Goal: Information Seeking & Learning: Learn about a topic

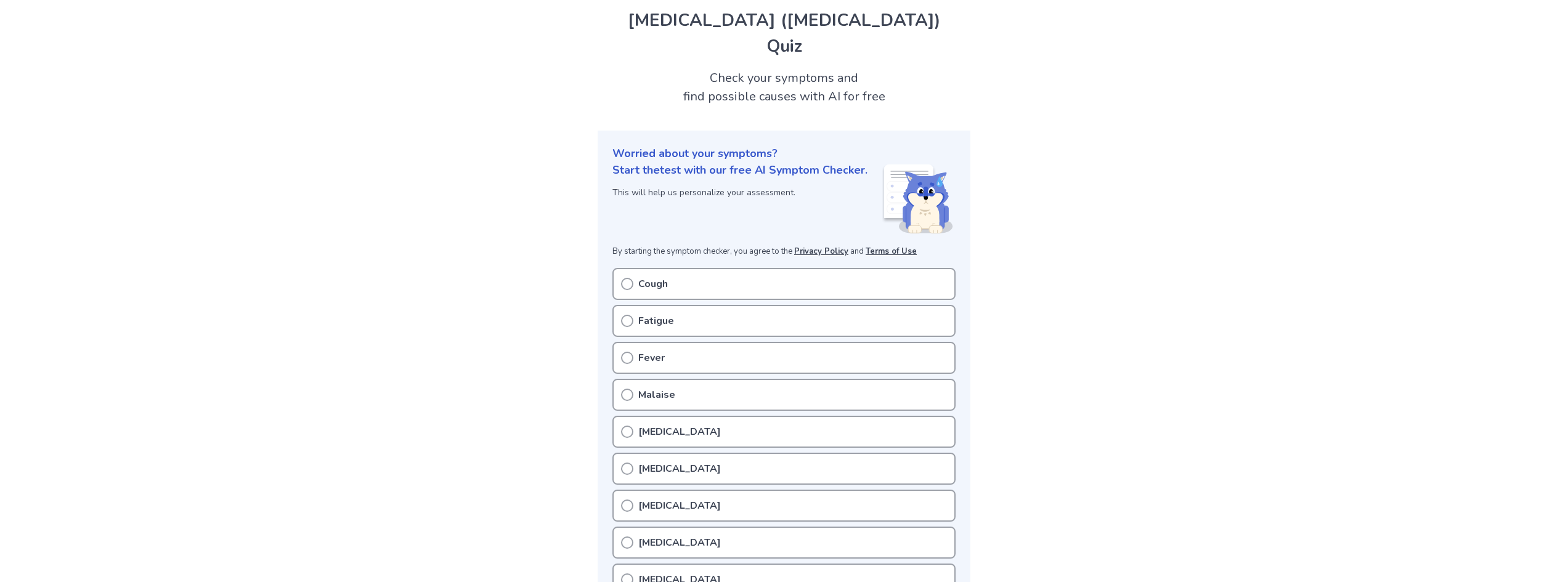
scroll to position [62, 0]
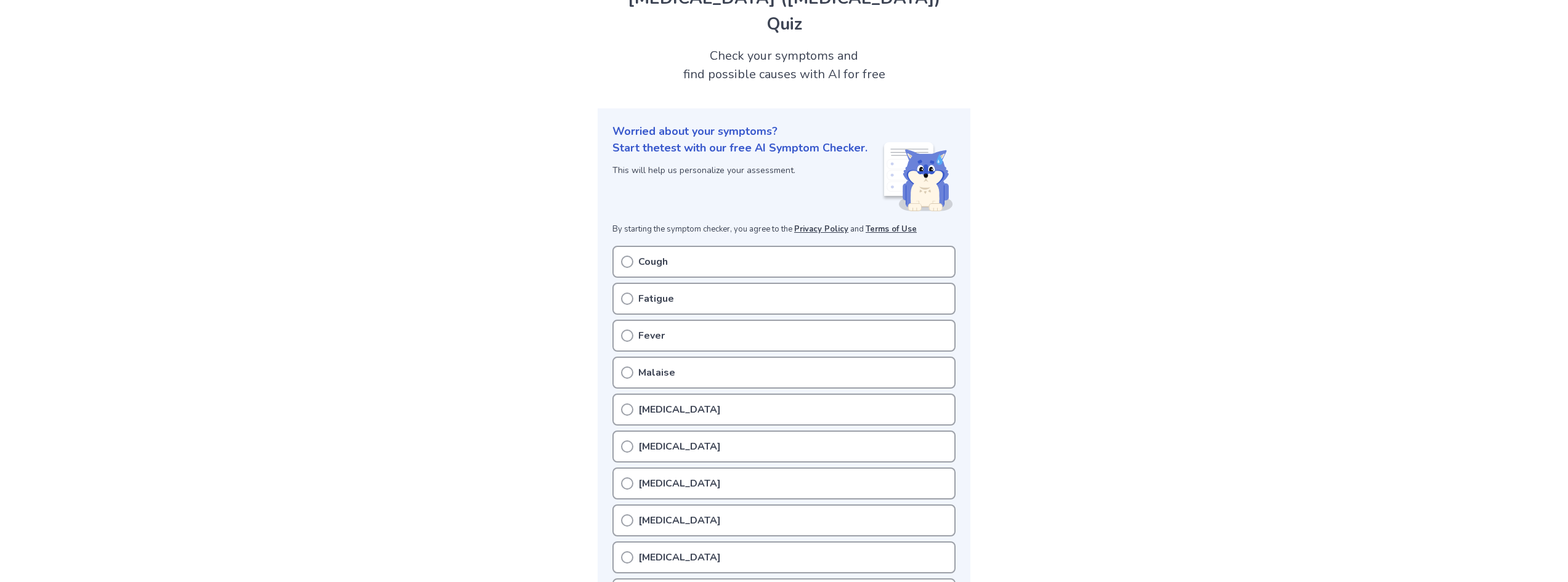
click at [631, 265] on circle at bounding box center [627, 262] width 11 height 11
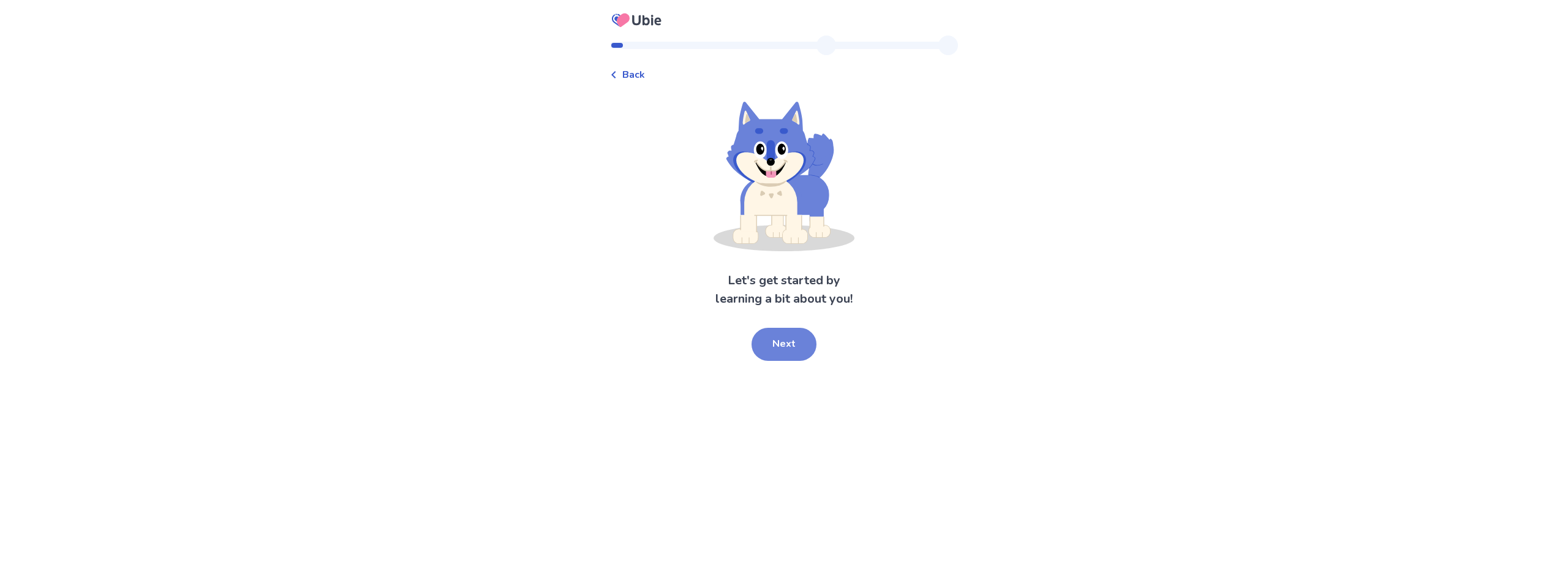
click at [780, 349] on button "Next" at bounding box center [784, 344] width 65 height 33
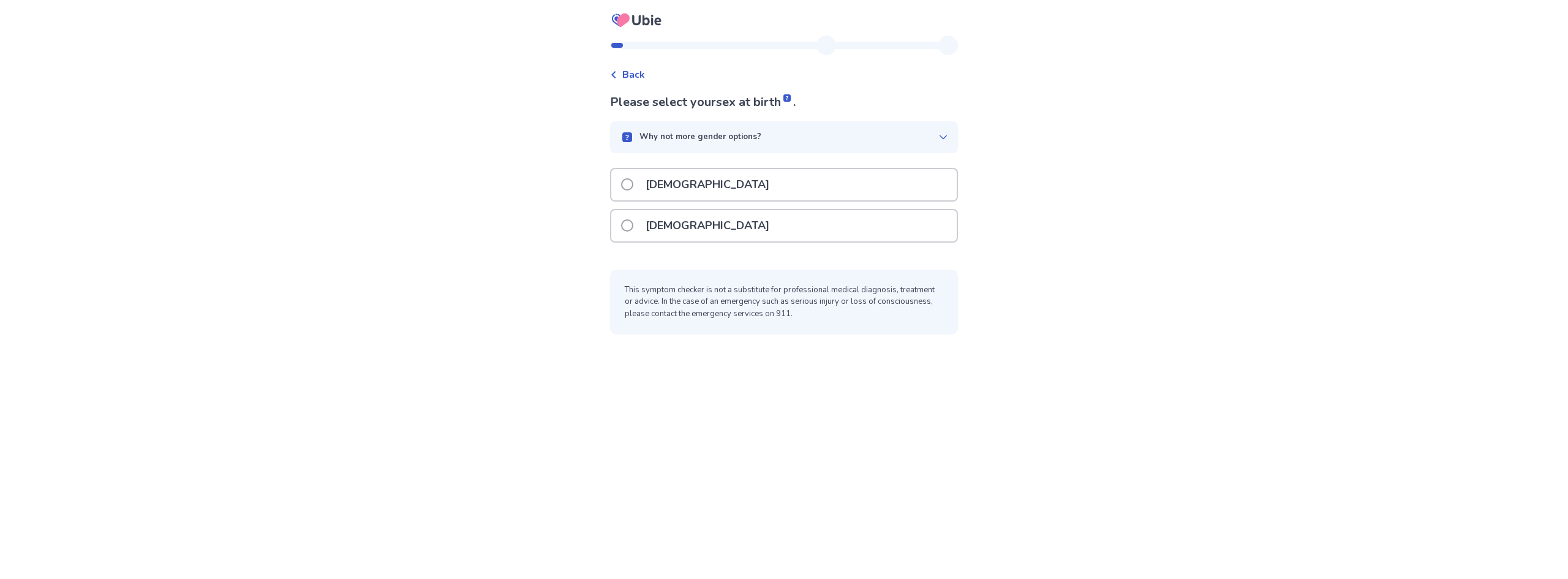
click at [634, 223] on span at bounding box center [627, 225] width 12 height 12
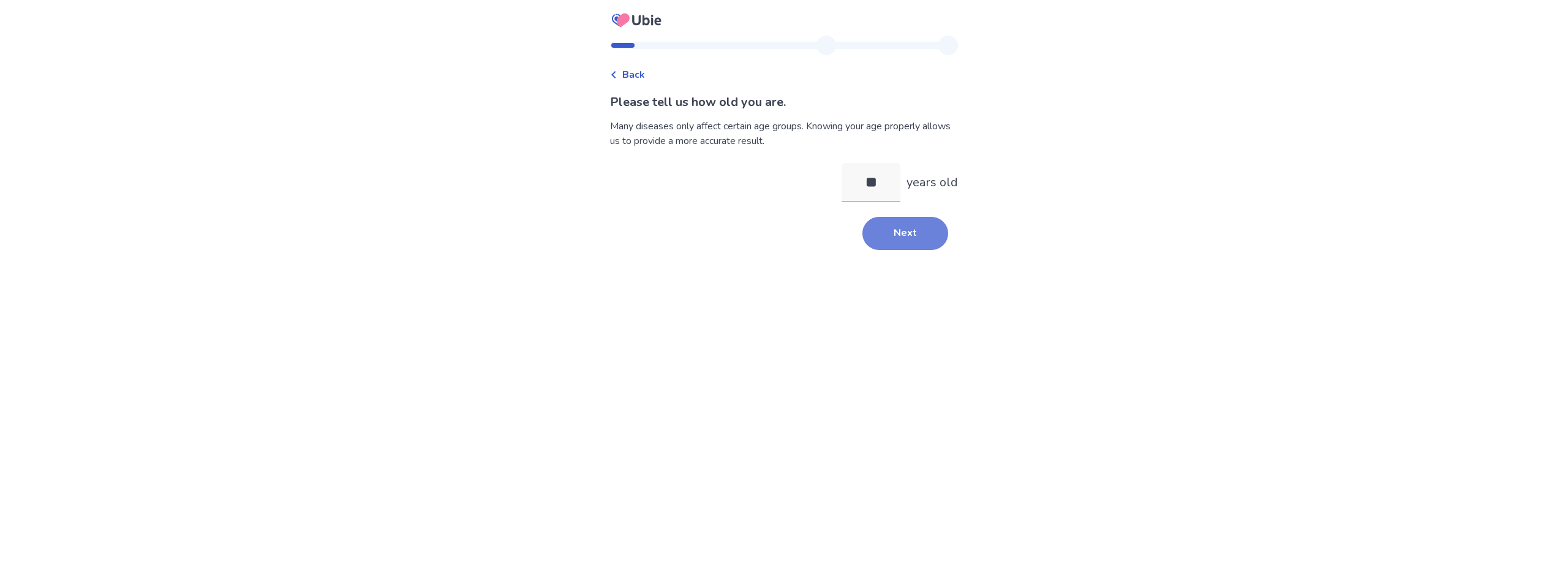
type input "**"
click at [880, 236] on button "Next" at bounding box center [905, 233] width 85 height 33
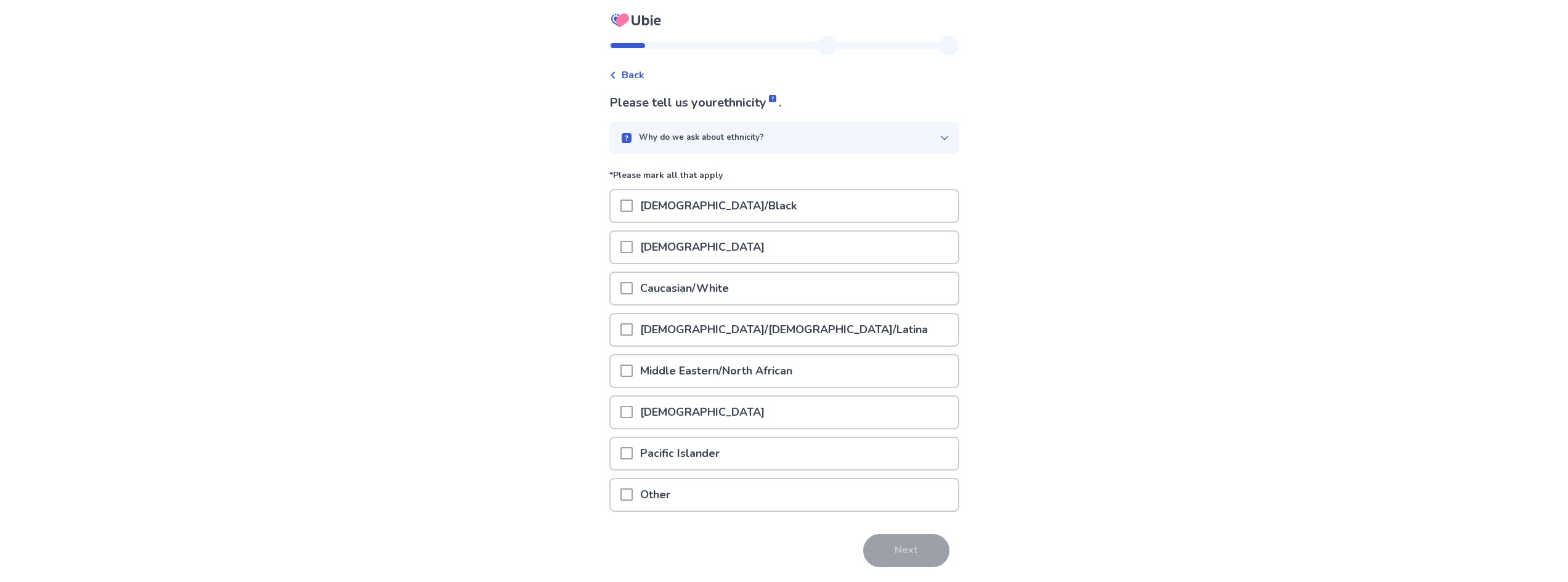
click at [633, 291] on span at bounding box center [627, 288] width 12 height 12
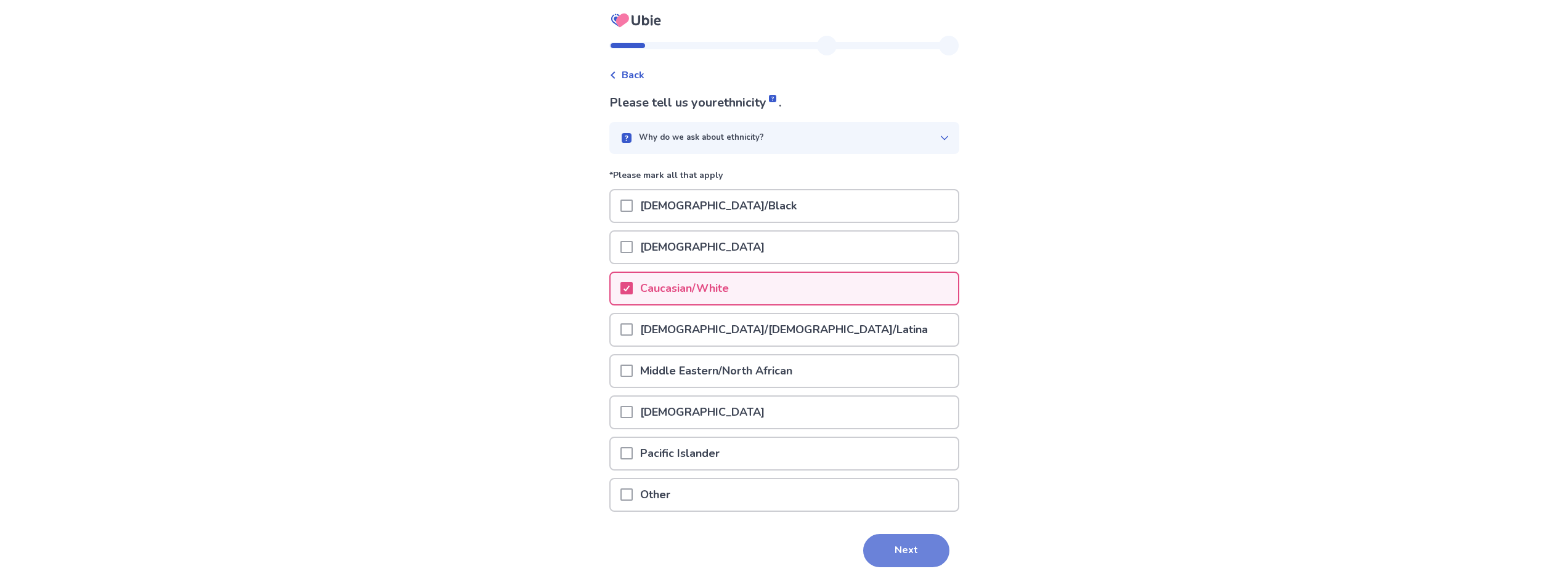
click at [893, 544] on button "Next" at bounding box center [906, 550] width 86 height 33
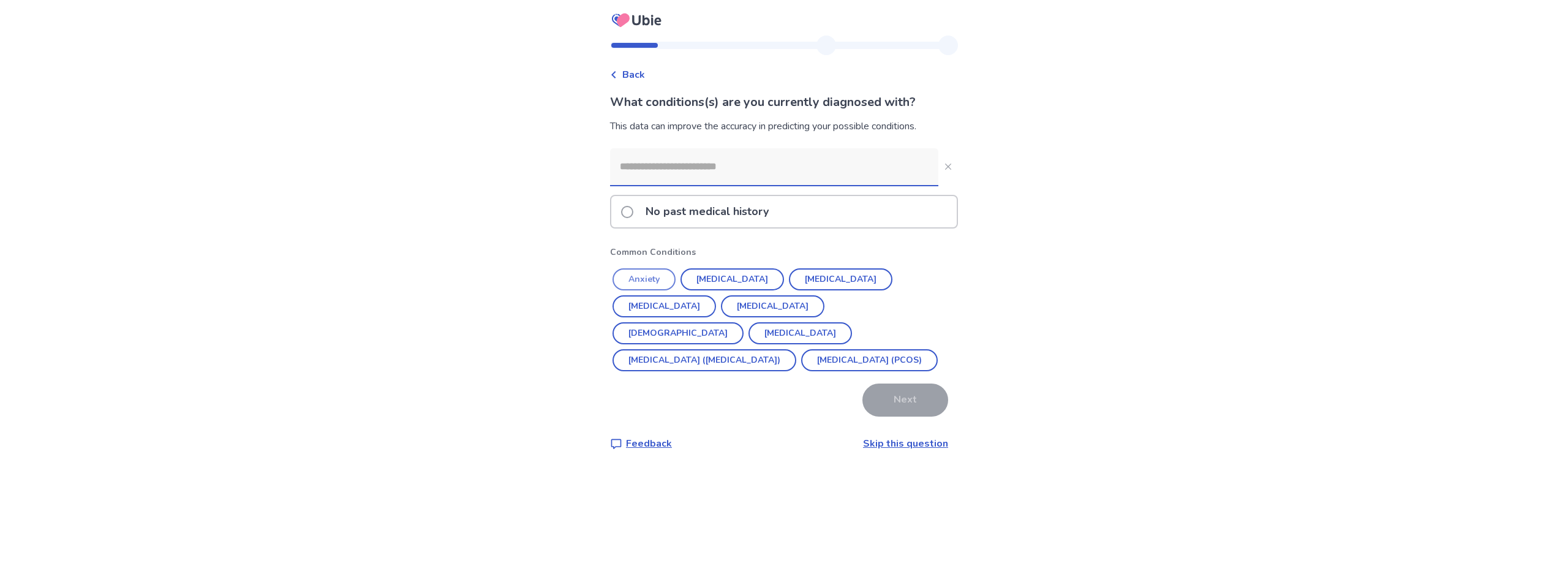
click at [644, 280] on button "Anxiety" at bounding box center [644, 279] width 63 height 22
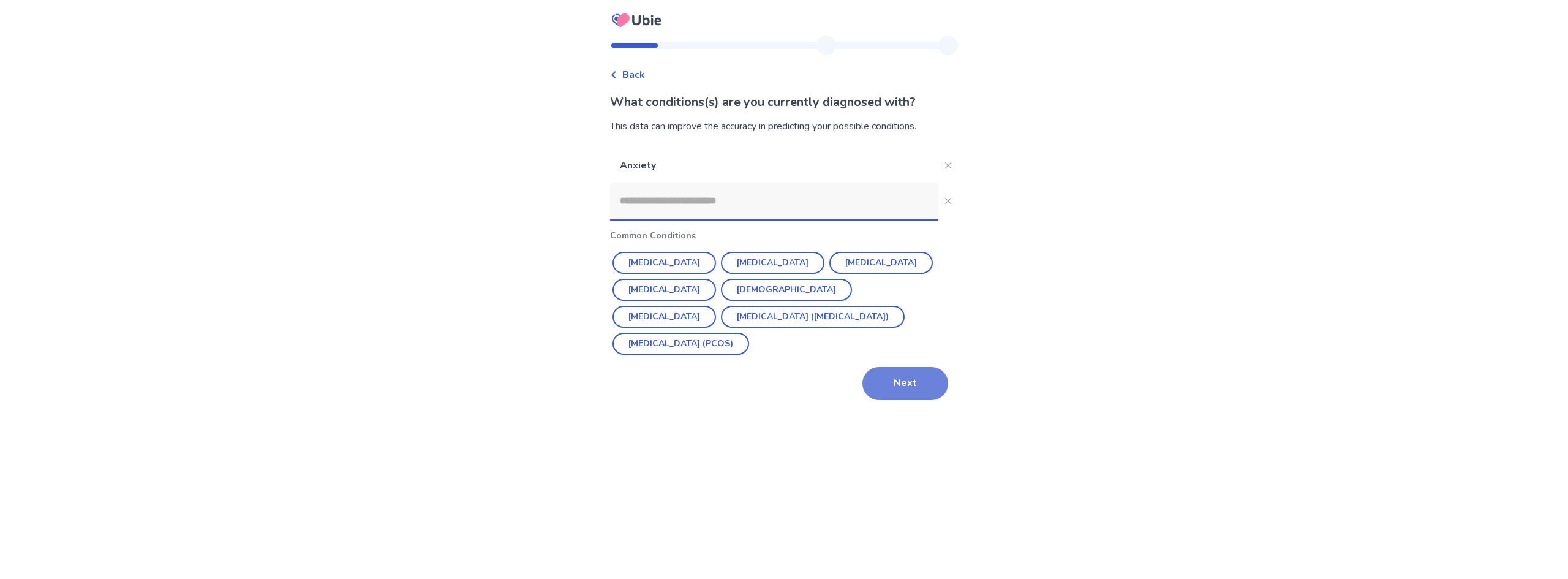
click at [896, 382] on button "Next" at bounding box center [905, 383] width 85 height 33
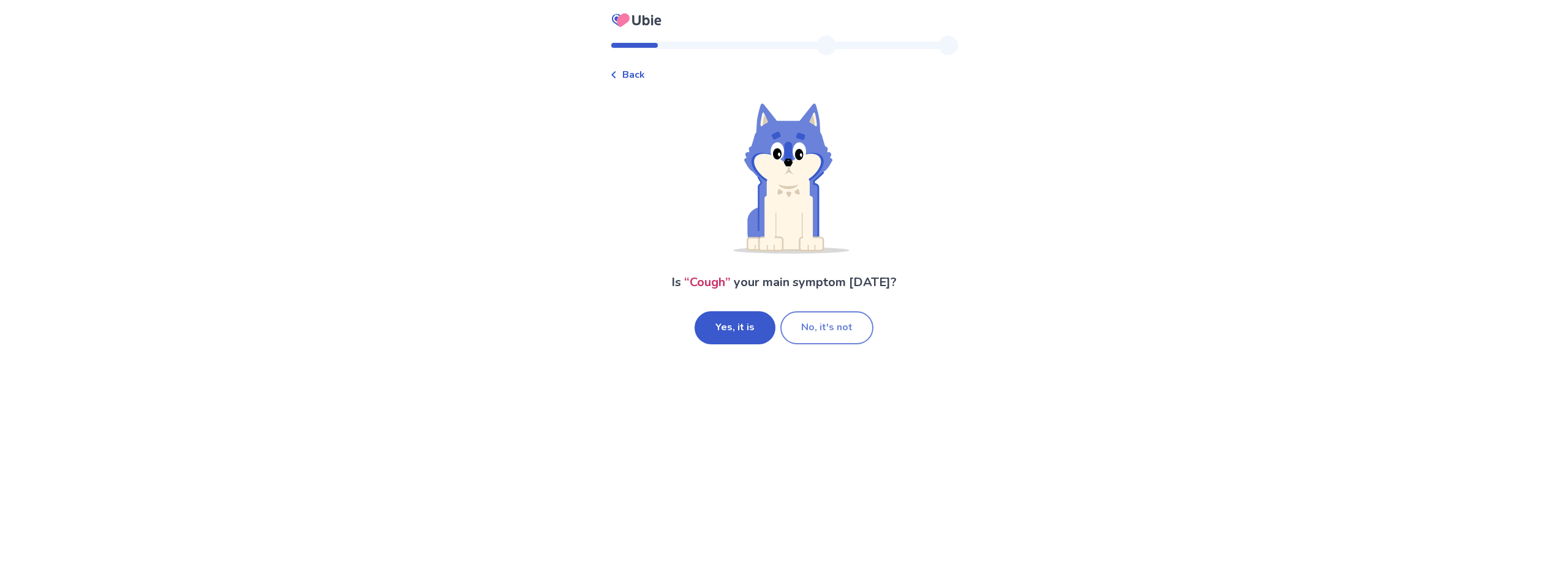
click at [813, 329] on button "No, it's not" at bounding box center [827, 328] width 93 height 33
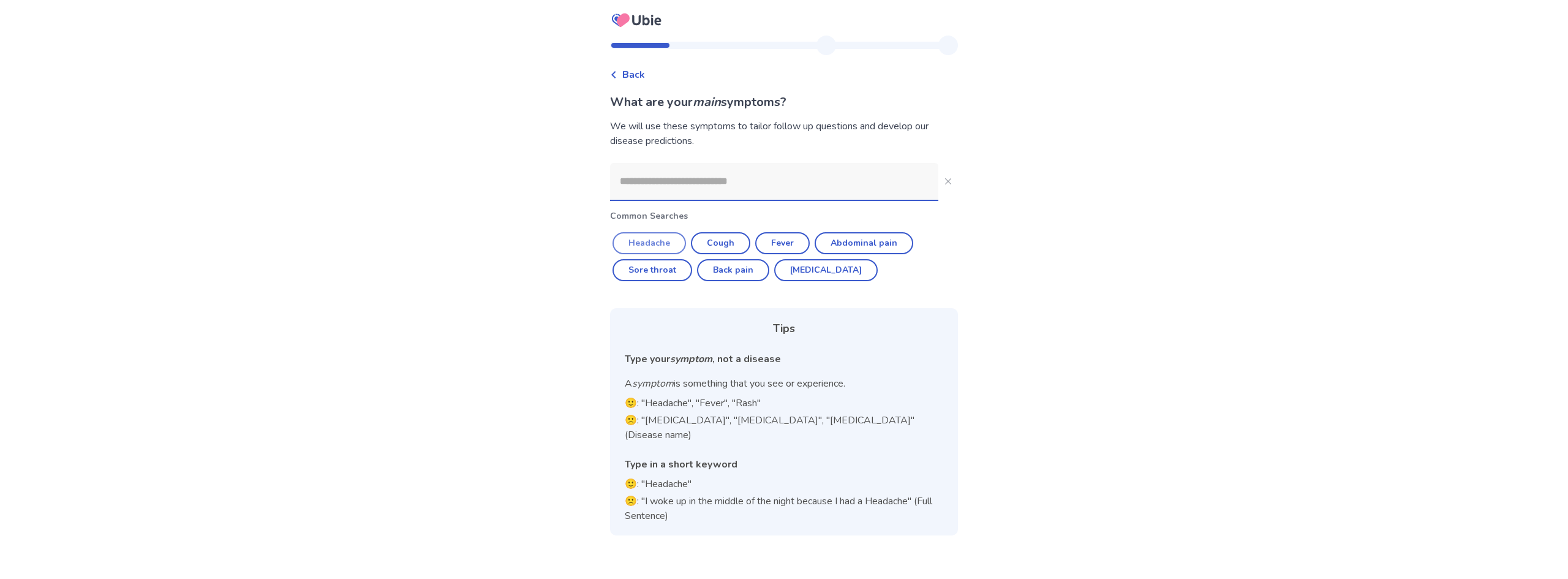
click at [658, 243] on button "Headache" at bounding box center [649, 243] width 73 height 22
type input "********"
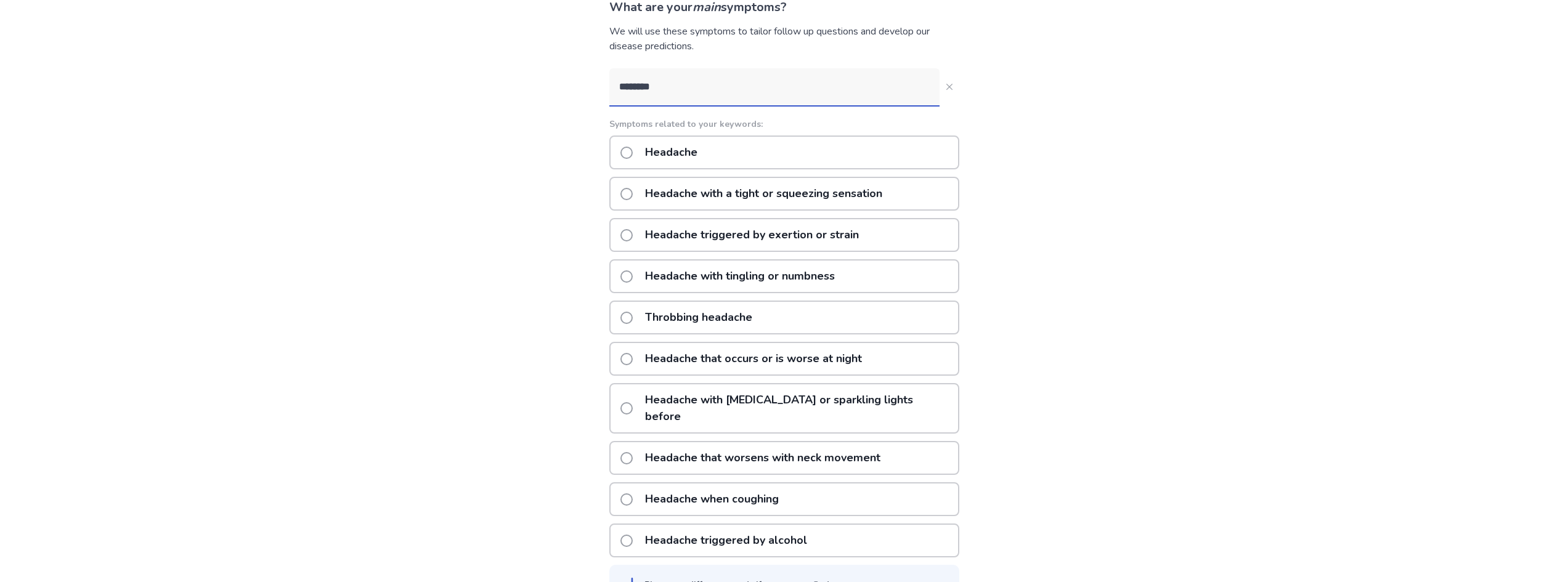
scroll to position [116, 0]
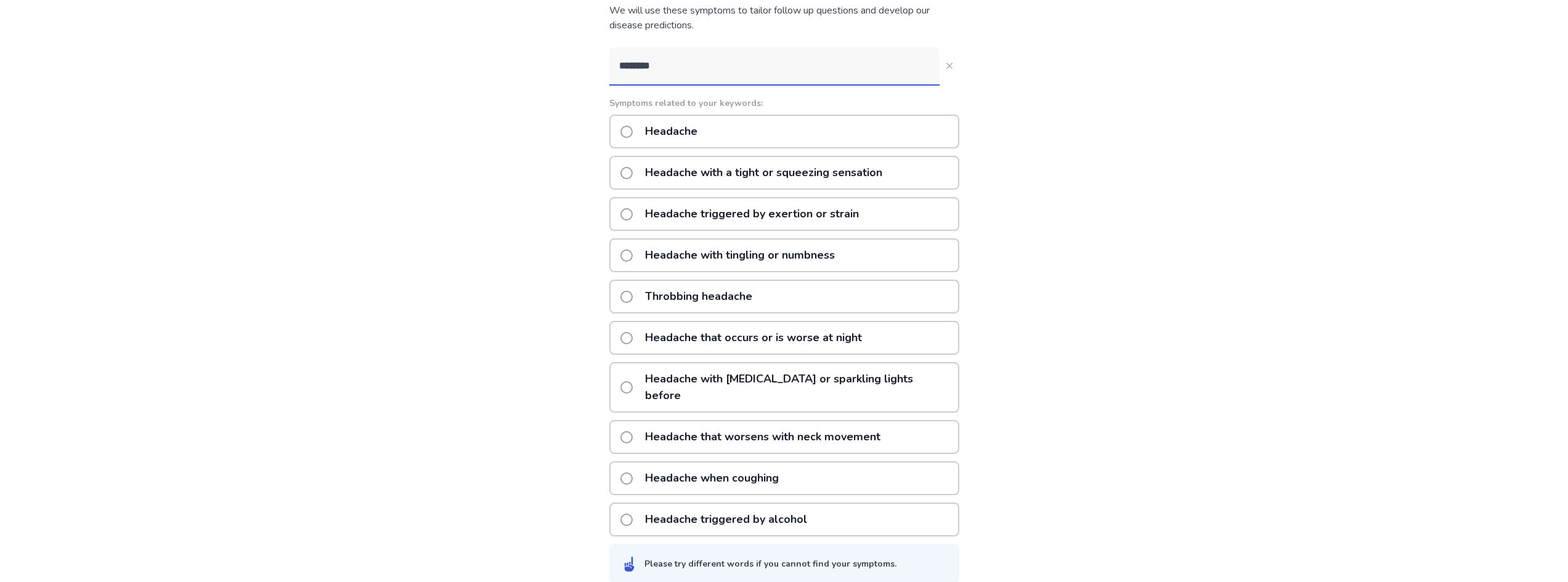
click at [631, 298] on span at bounding box center [627, 297] width 12 height 12
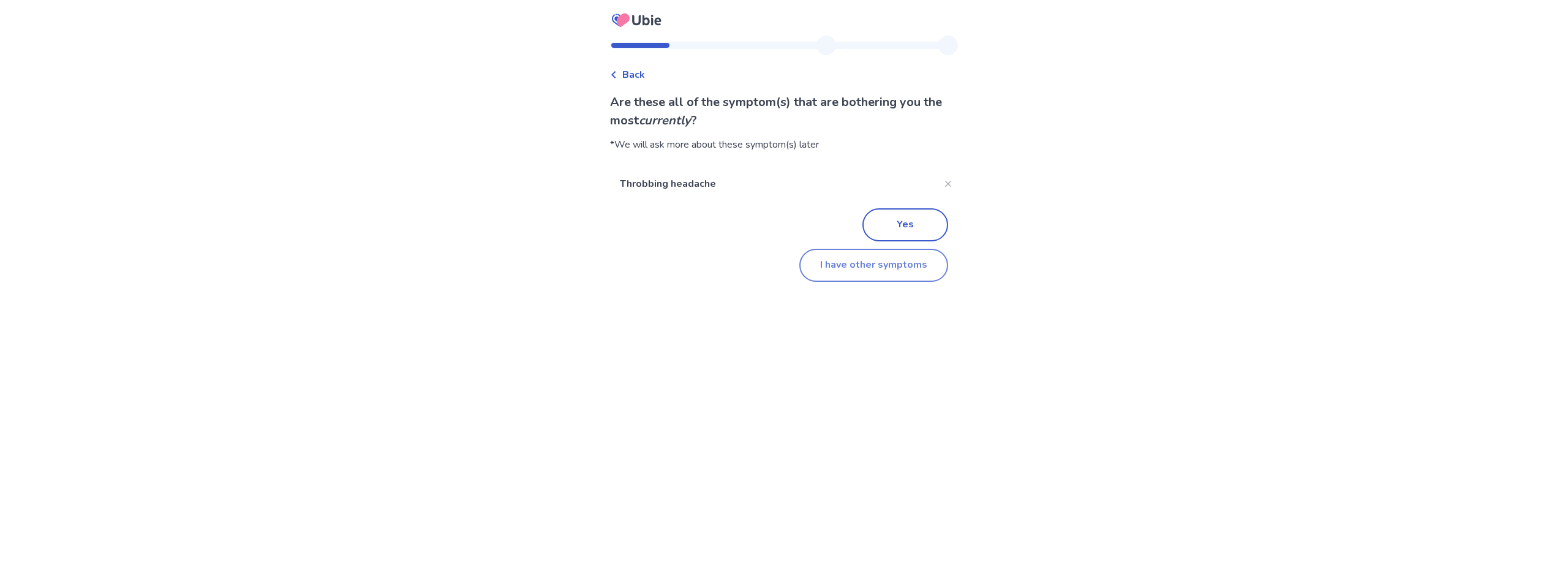
click at [858, 269] on button "I have other symptoms" at bounding box center [874, 266] width 149 height 33
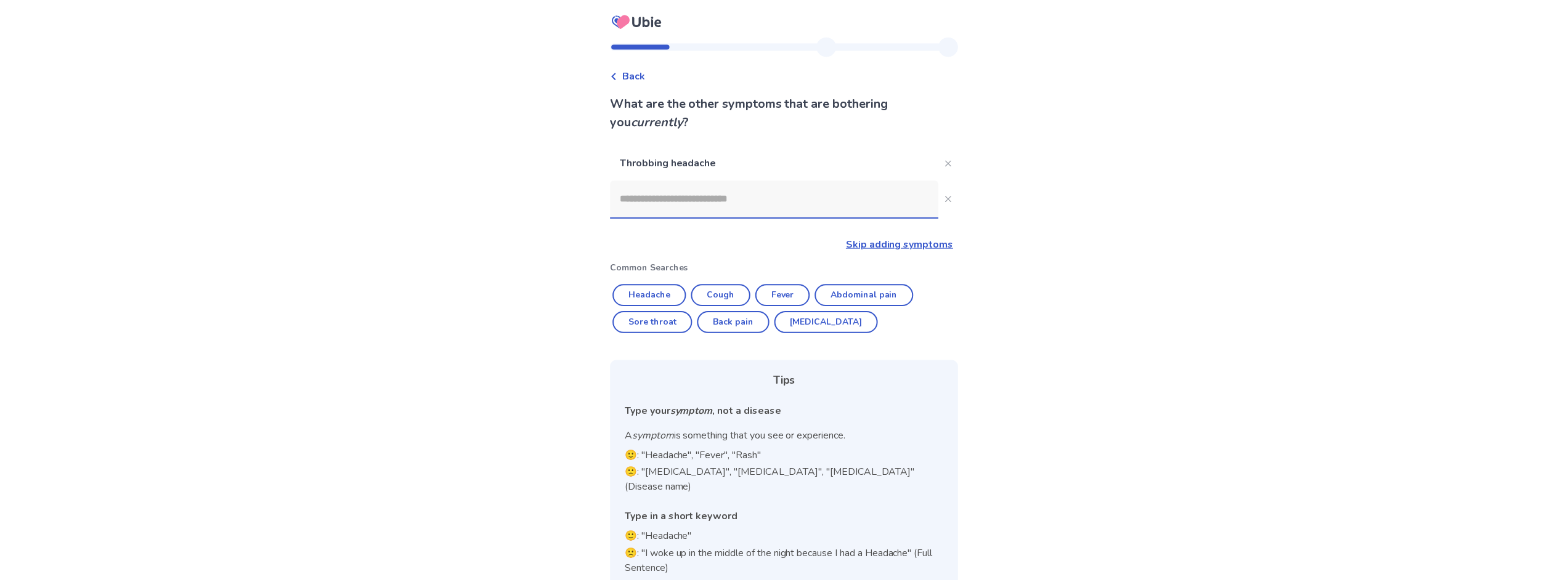
scroll to position [7, 0]
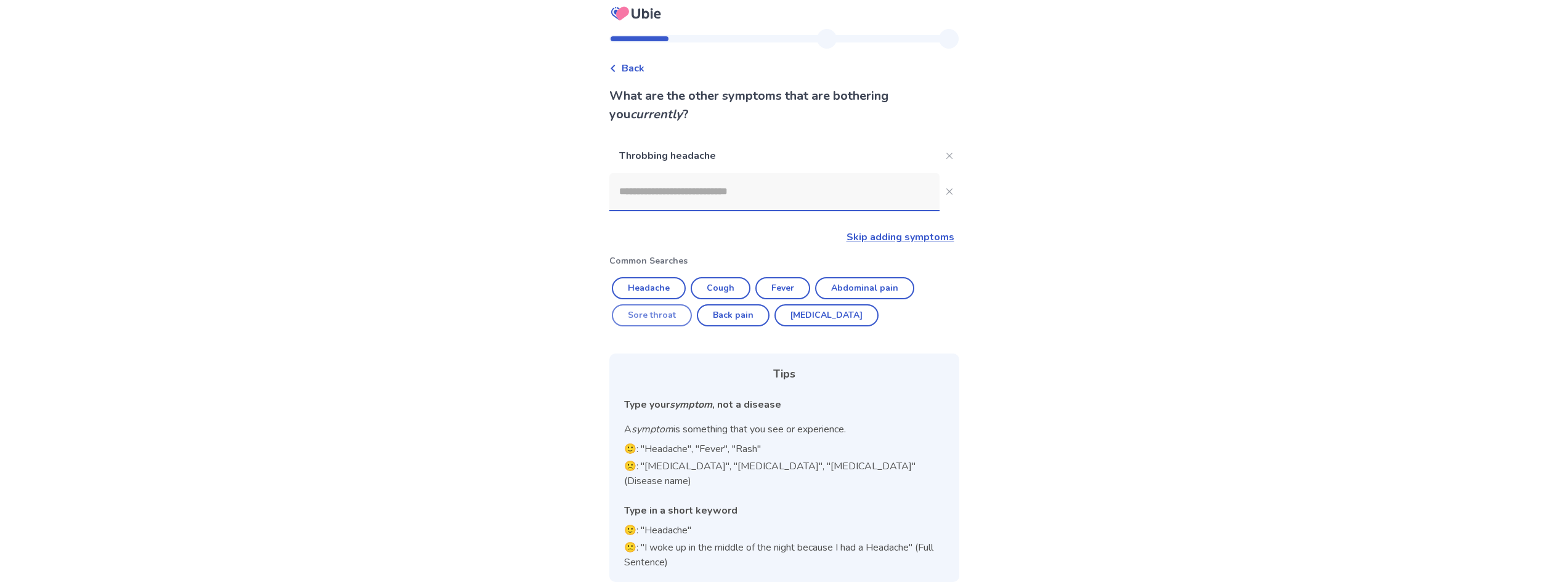
click at [641, 325] on button "Sore throat" at bounding box center [652, 315] width 80 height 22
type input "**********"
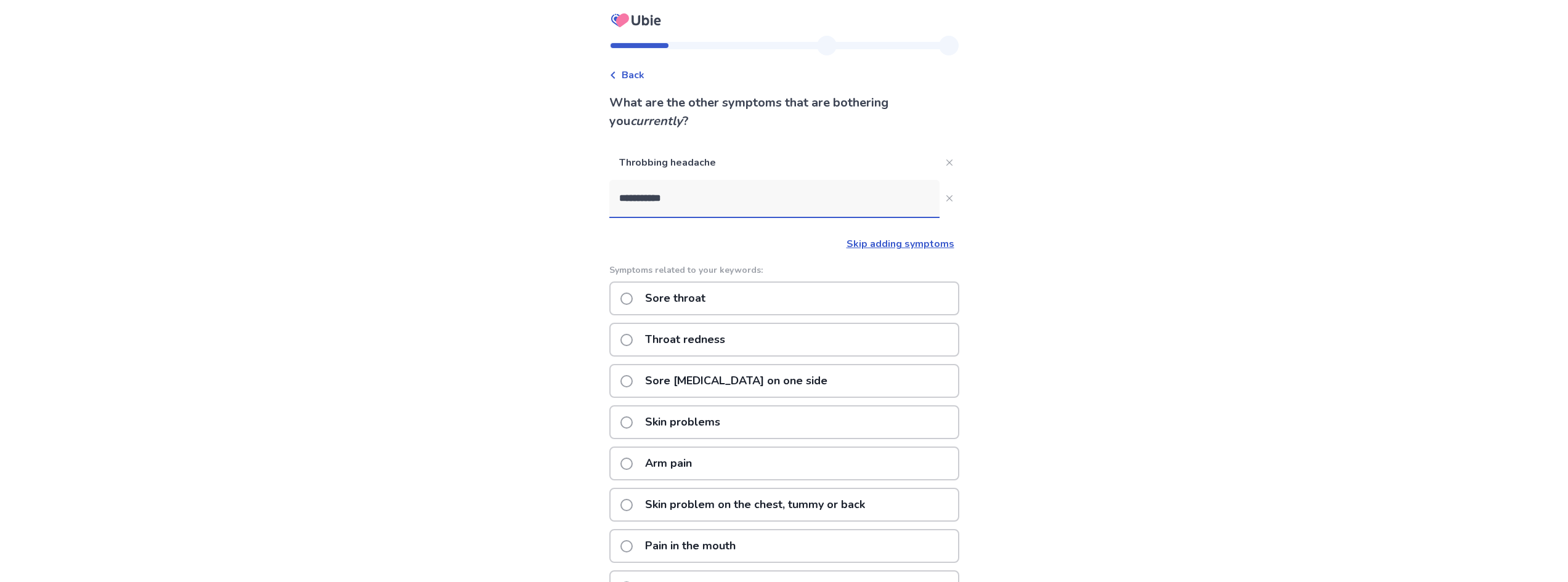
click at [631, 295] on span at bounding box center [627, 299] width 12 height 12
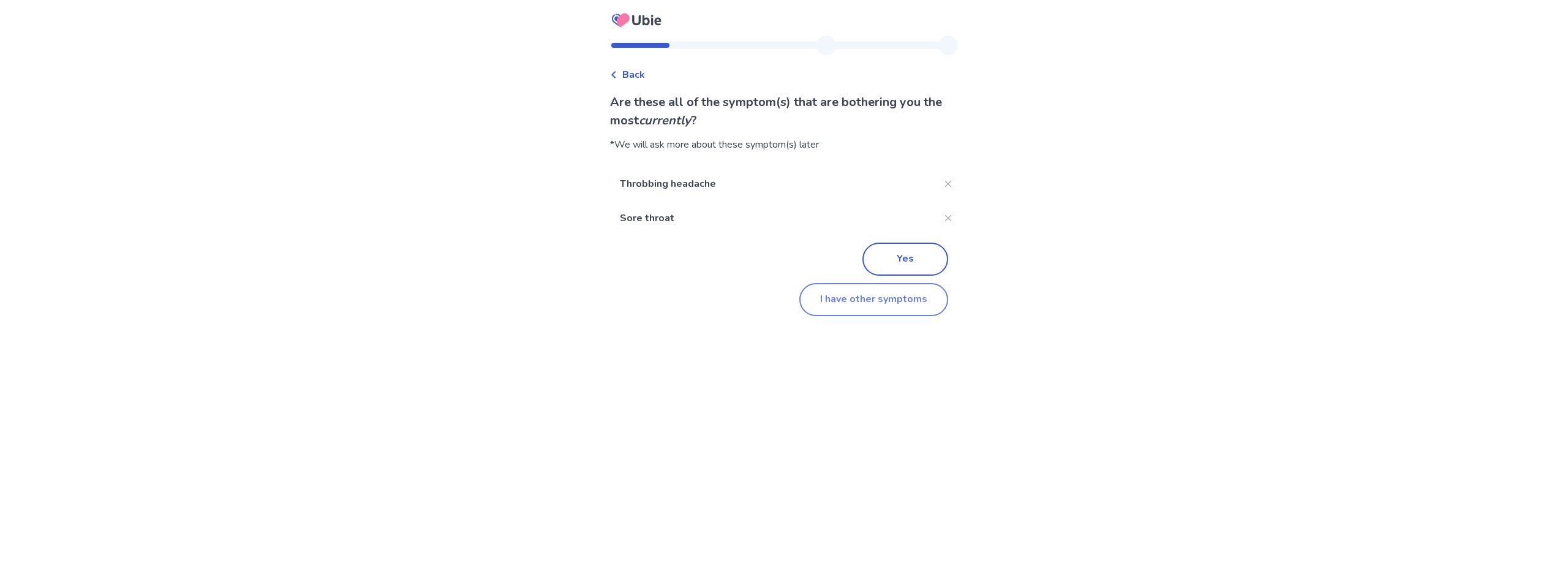
click at [829, 299] on button "I have other symptoms" at bounding box center [874, 299] width 149 height 33
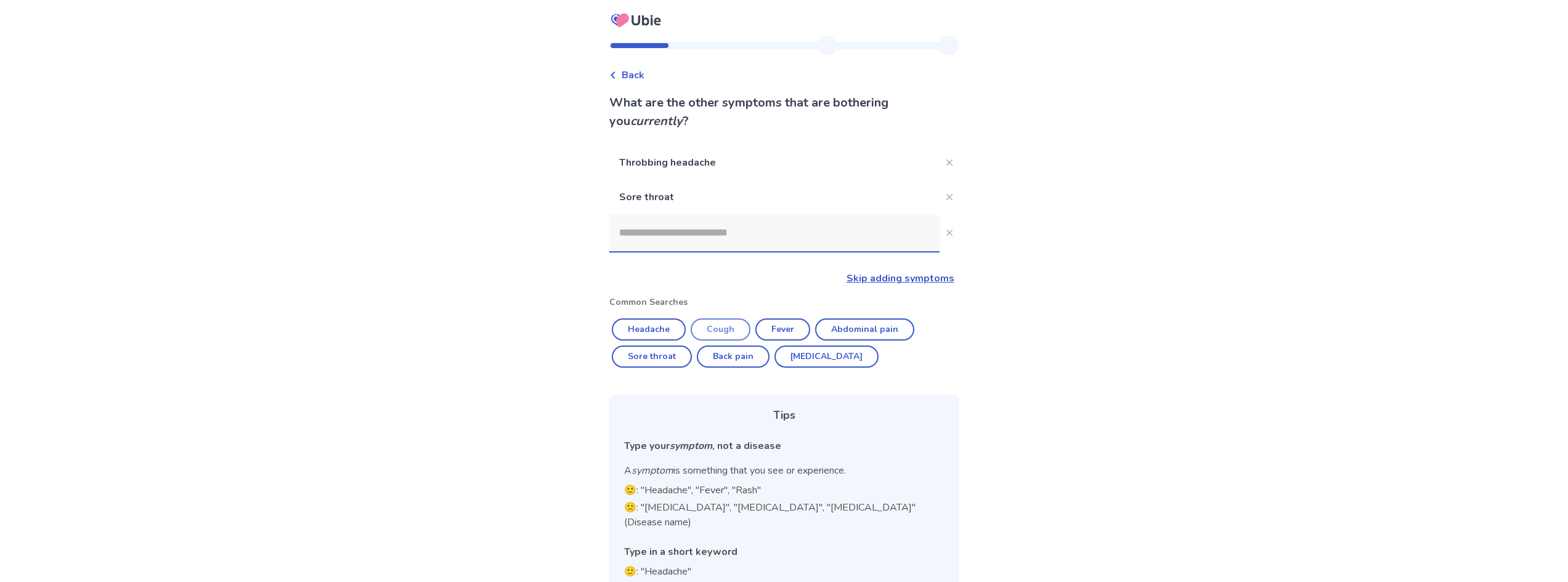
click at [717, 326] on button "Cough" at bounding box center [720, 329] width 60 height 22
type input "*****"
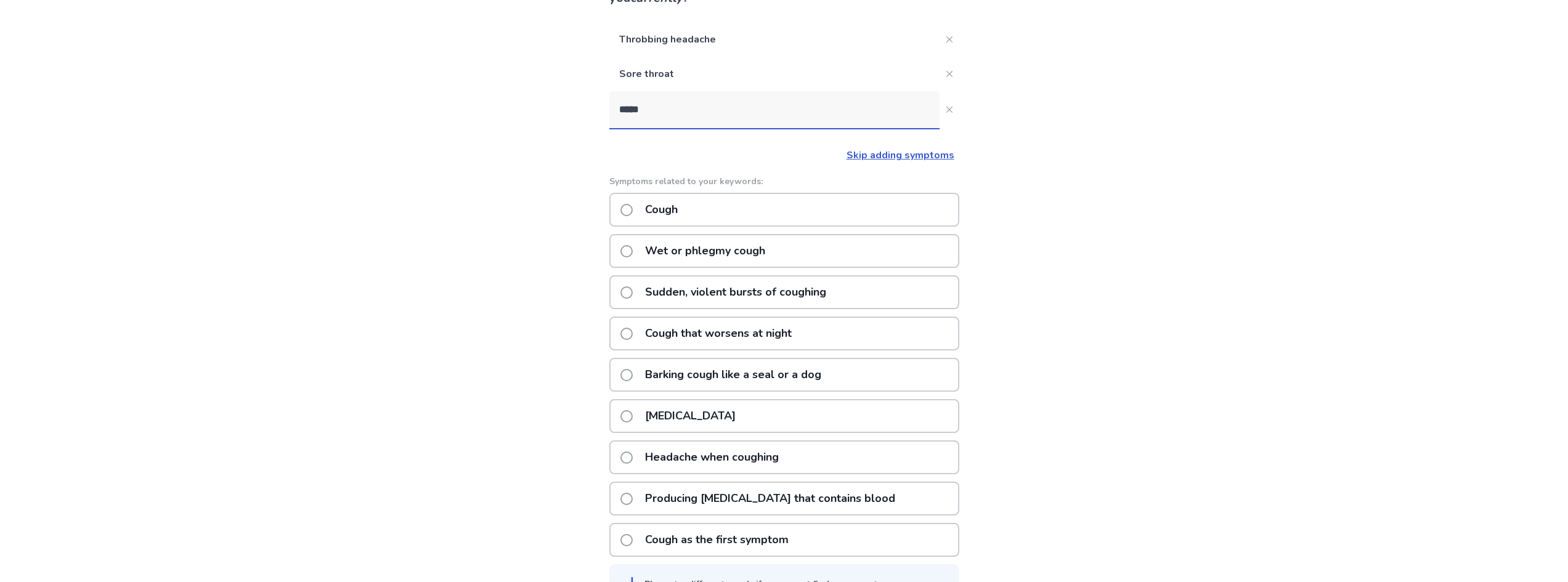
scroll to position [160, 0]
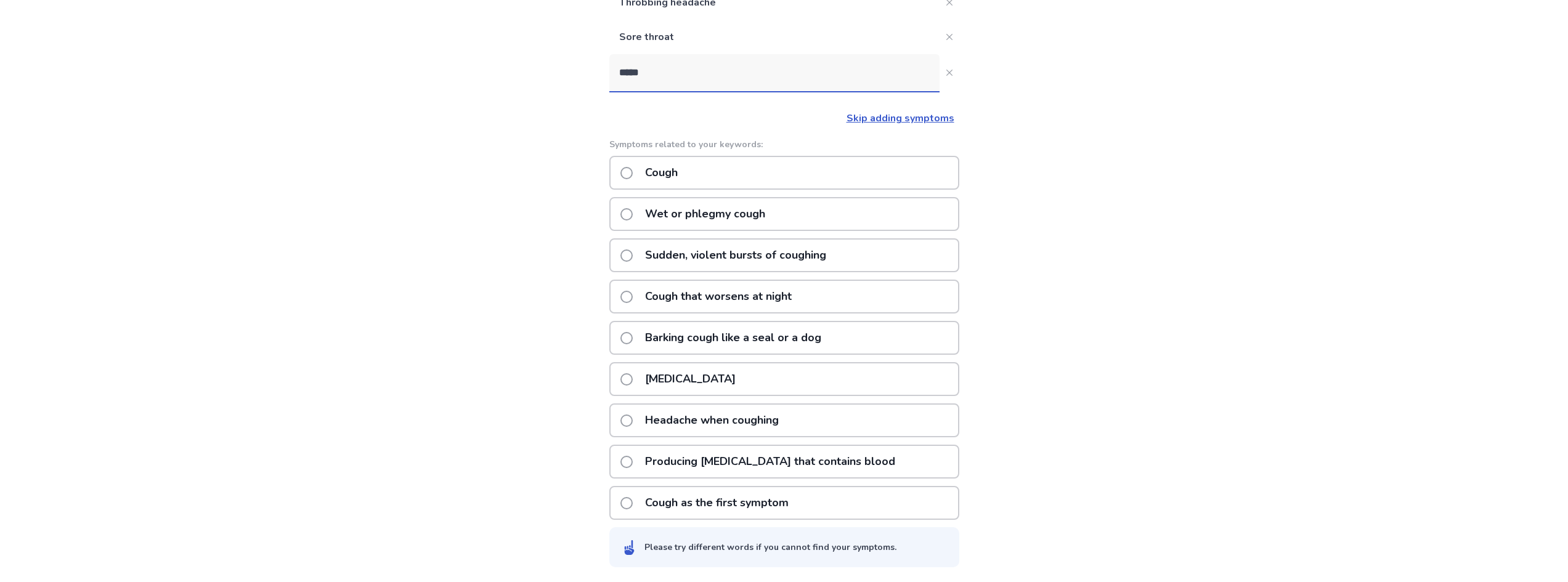
click at [628, 340] on span at bounding box center [627, 338] width 12 height 12
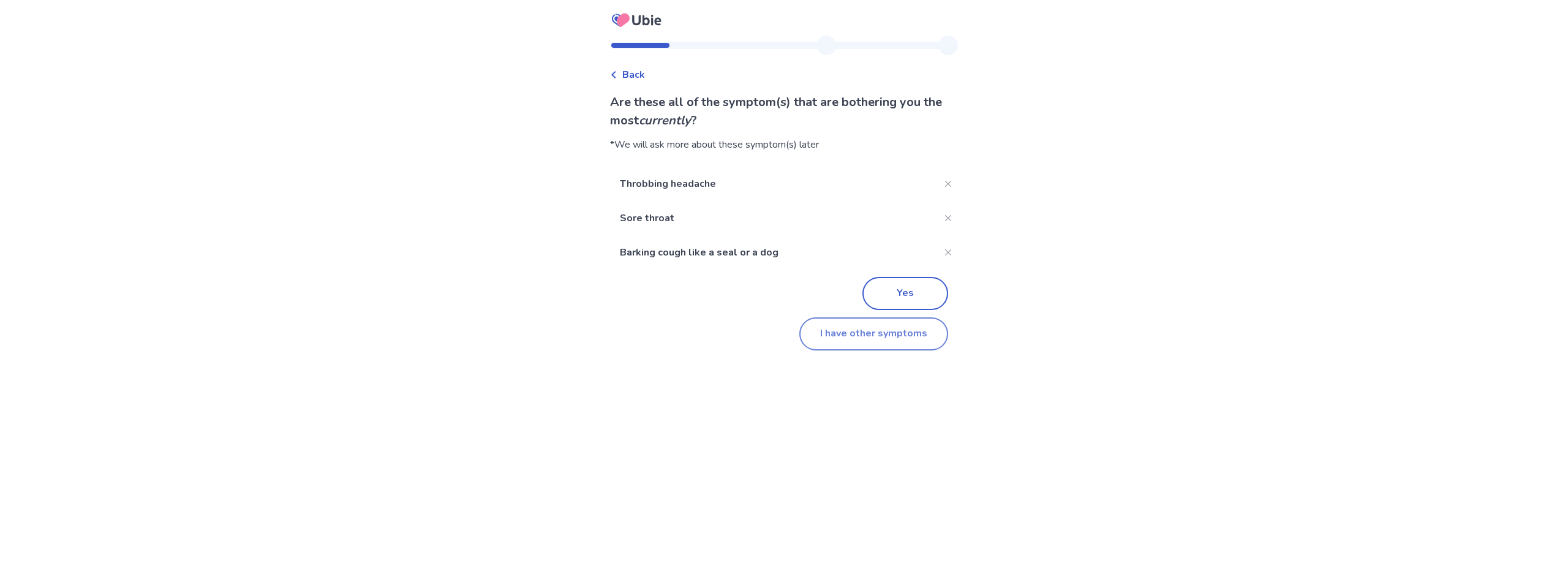
click at [842, 346] on button "I have other symptoms" at bounding box center [874, 334] width 149 height 33
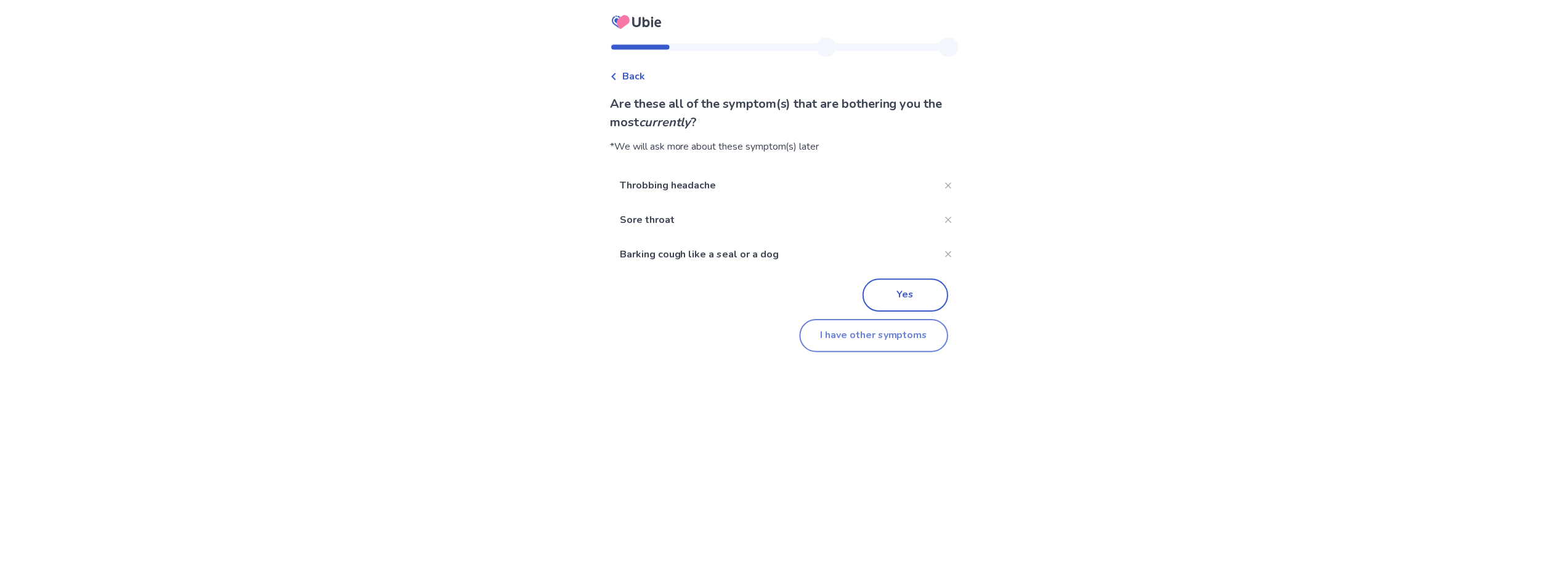
scroll to position [75, 0]
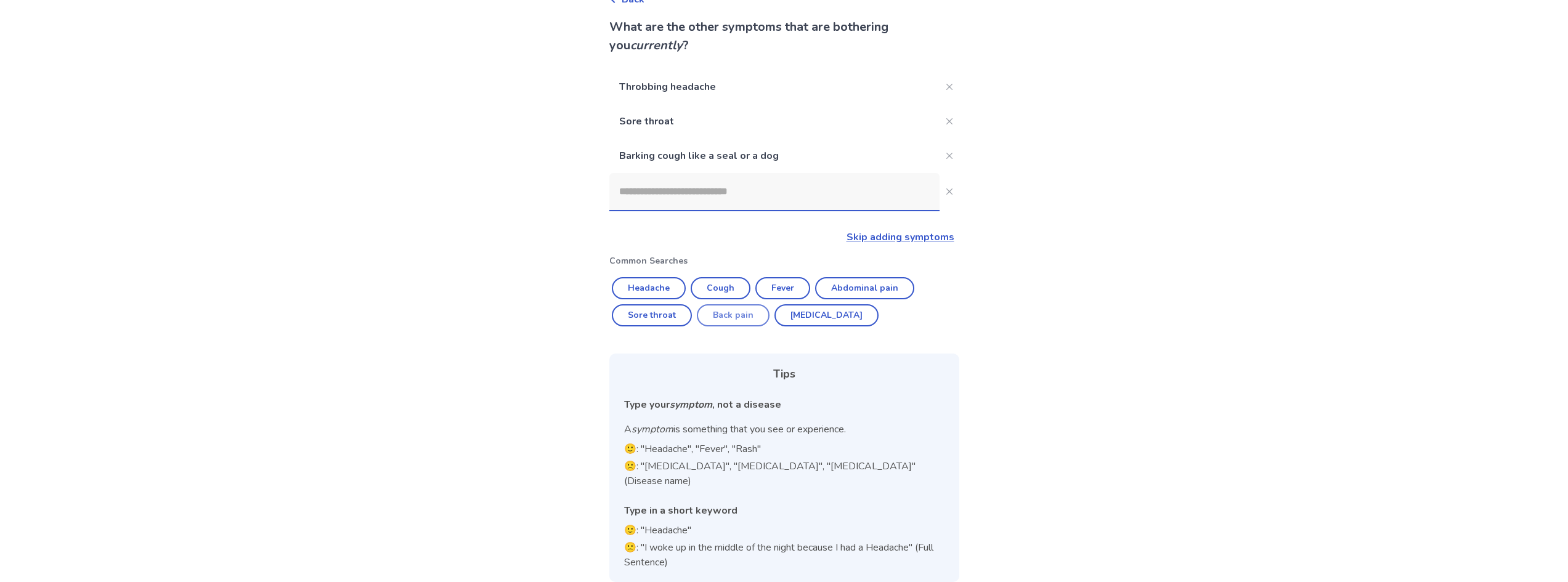
click at [749, 319] on button "Back pain" at bounding box center [733, 315] width 72 height 22
type input "*********"
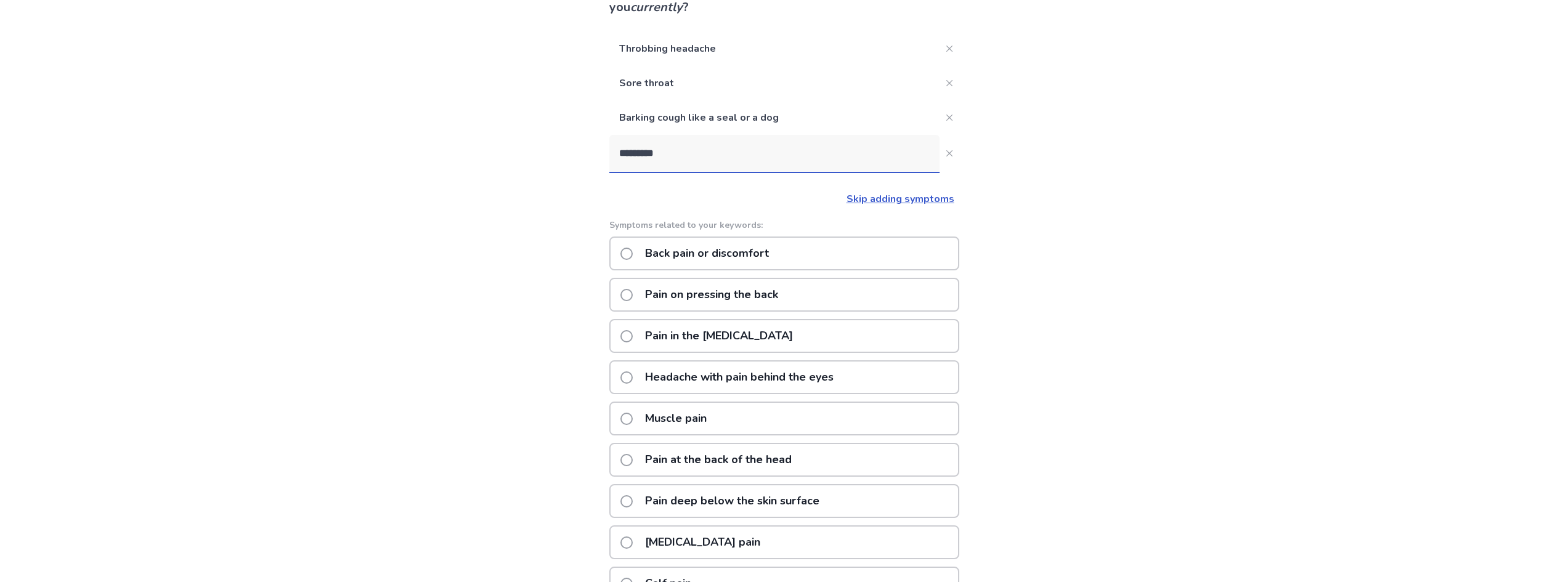
scroll to position [112, 0]
click at [628, 257] on span at bounding box center [627, 255] width 12 height 12
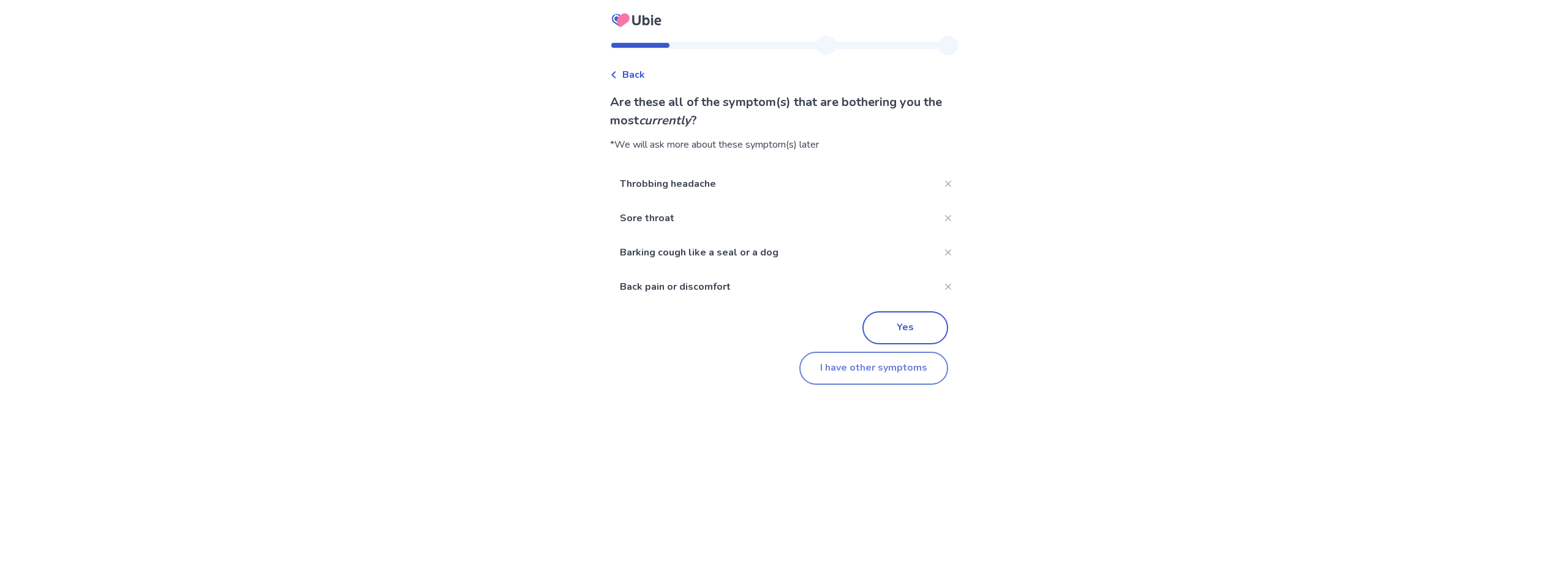
click at [820, 365] on button "I have other symptoms" at bounding box center [874, 368] width 149 height 33
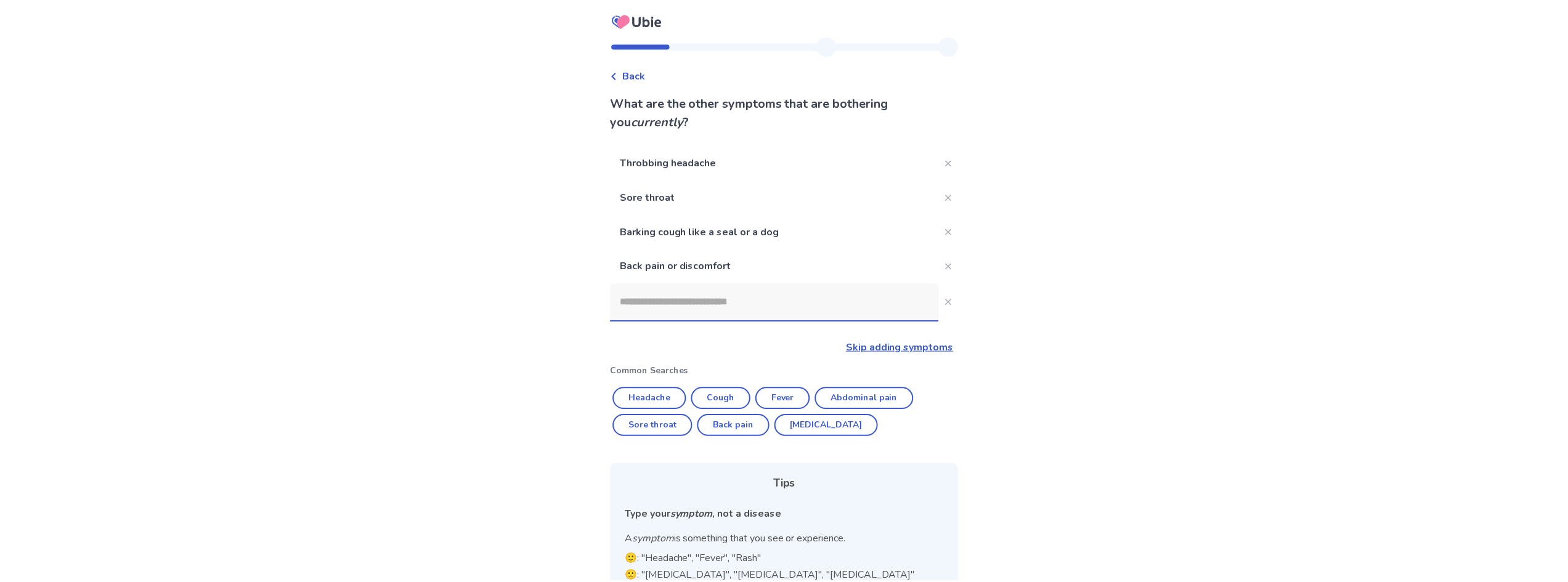
scroll to position [110, 0]
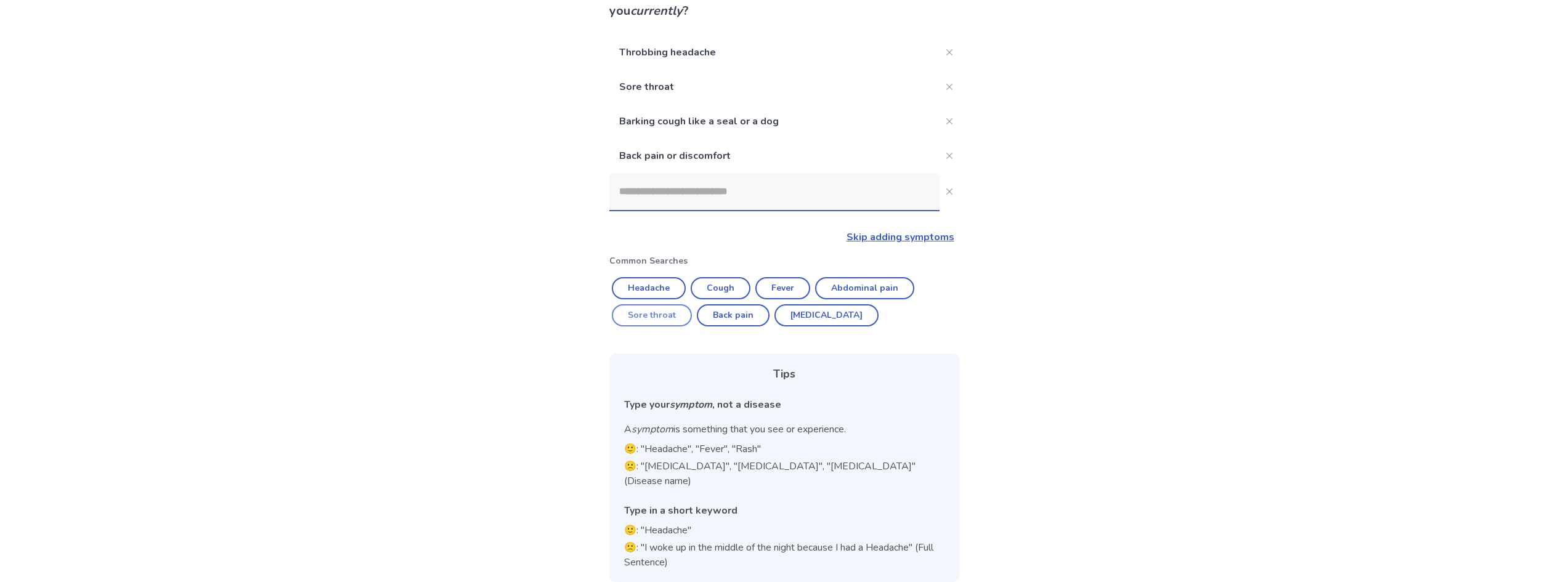
click at [661, 317] on button "Sore throat" at bounding box center [652, 315] width 80 height 22
type input "**********"
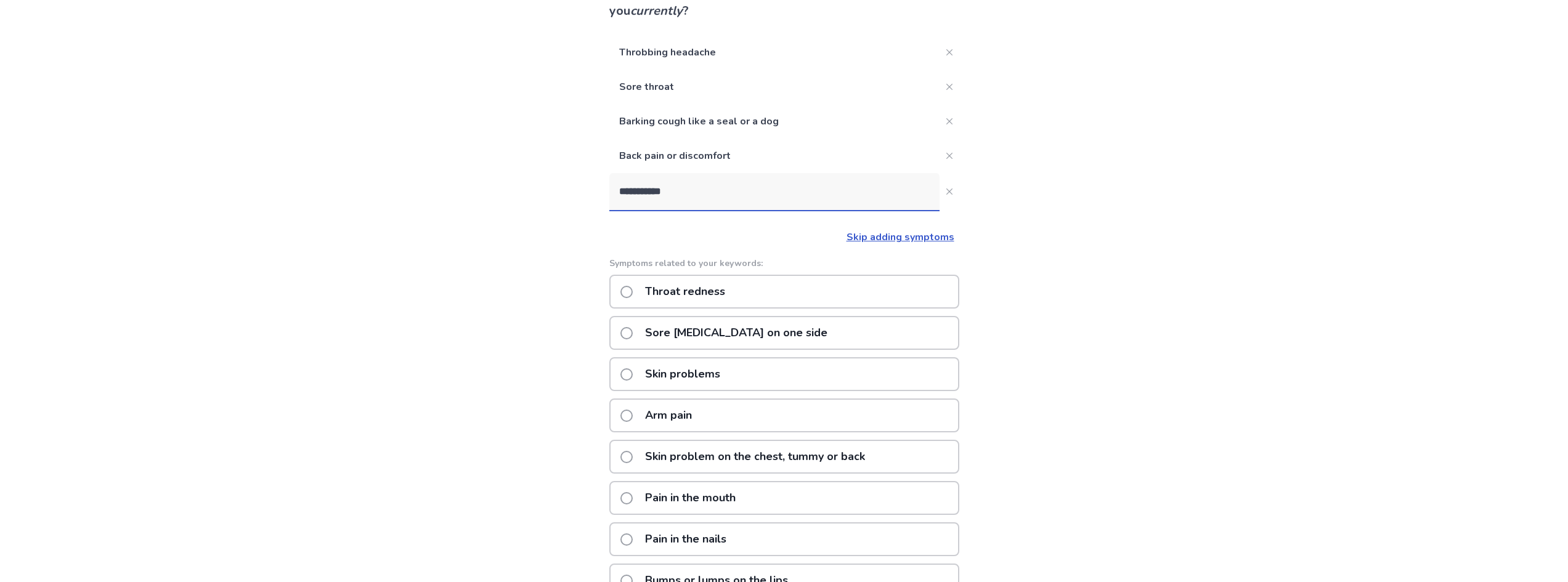
click at [632, 291] on span at bounding box center [627, 292] width 12 height 12
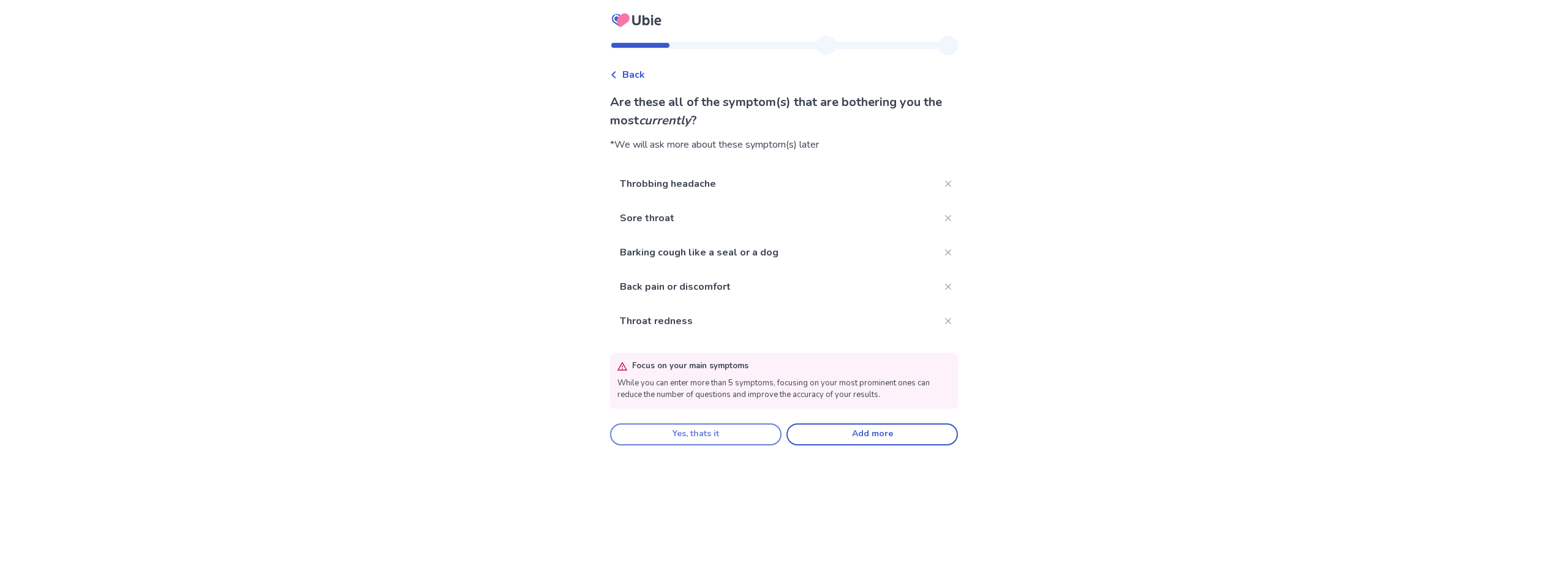
click at [721, 434] on button "Yes, thats it" at bounding box center [696, 434] width 172 height 22
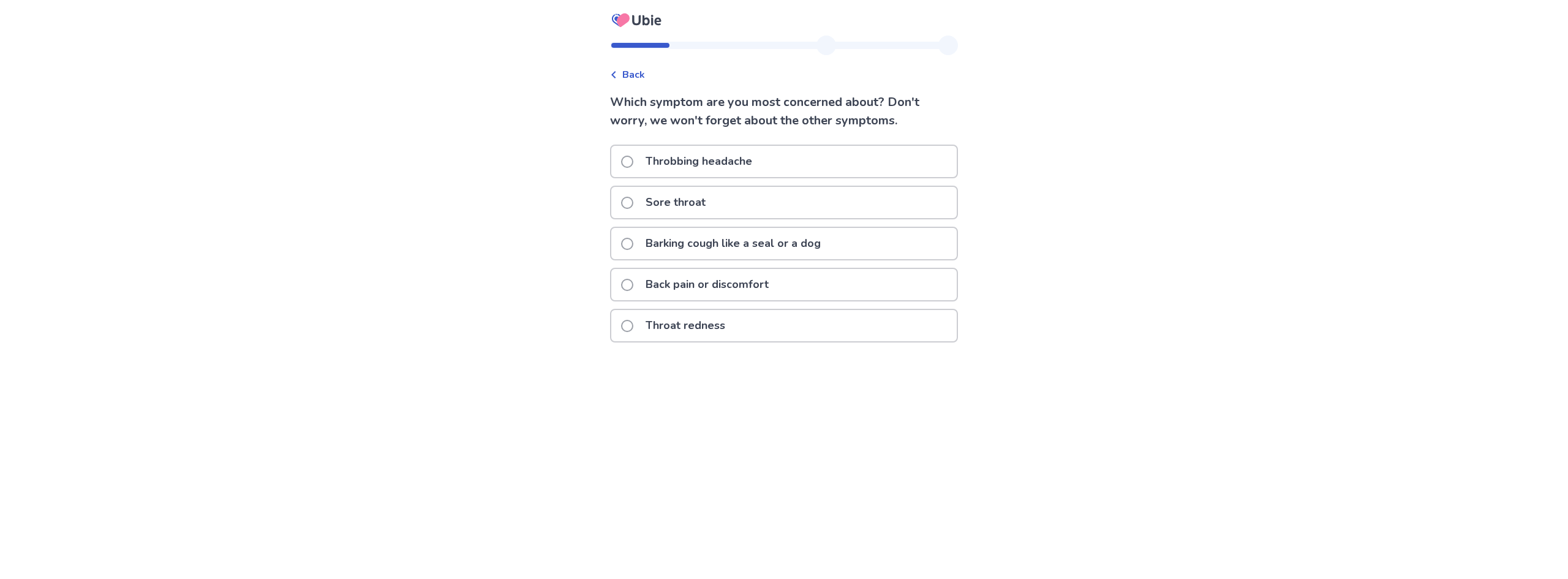
click at [634, 162] on span at bounding box center [627, 161] width 12 height 12
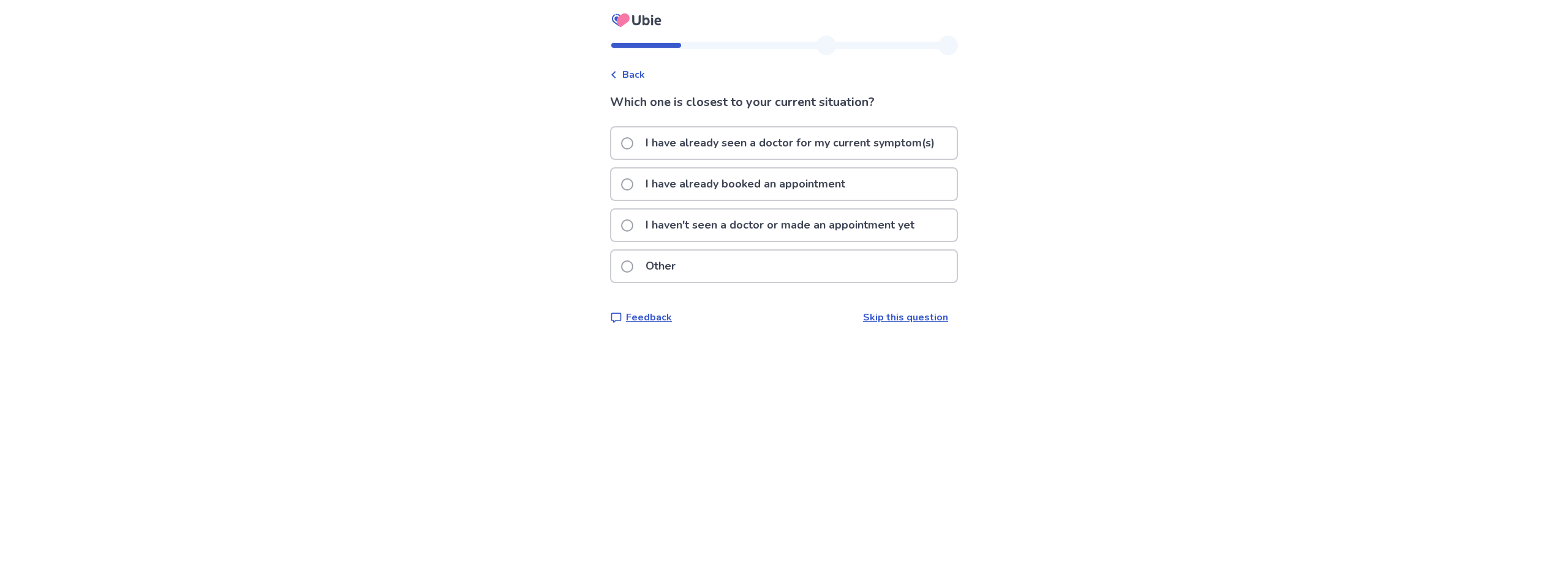
click at [634, 183] on span at bounding box center [627, 184] width 12 height 12
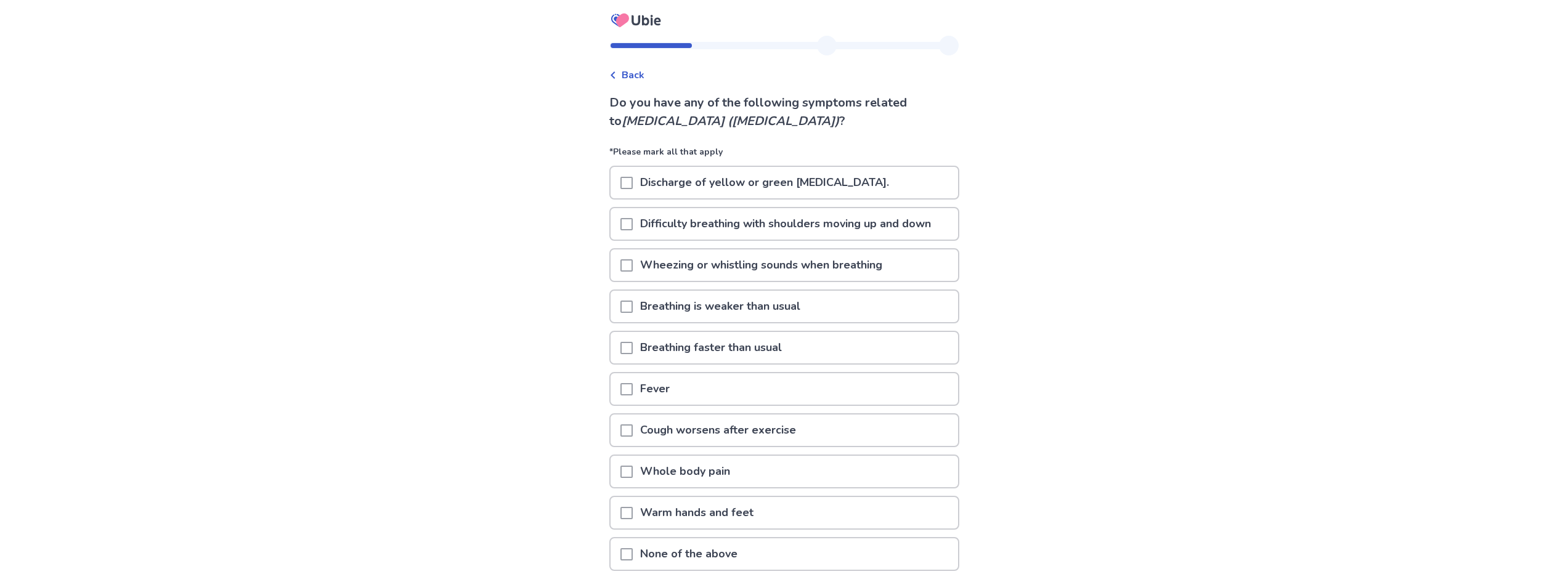
click at [633, 470] on span at bounding box center [627, 472] width 12 height 12
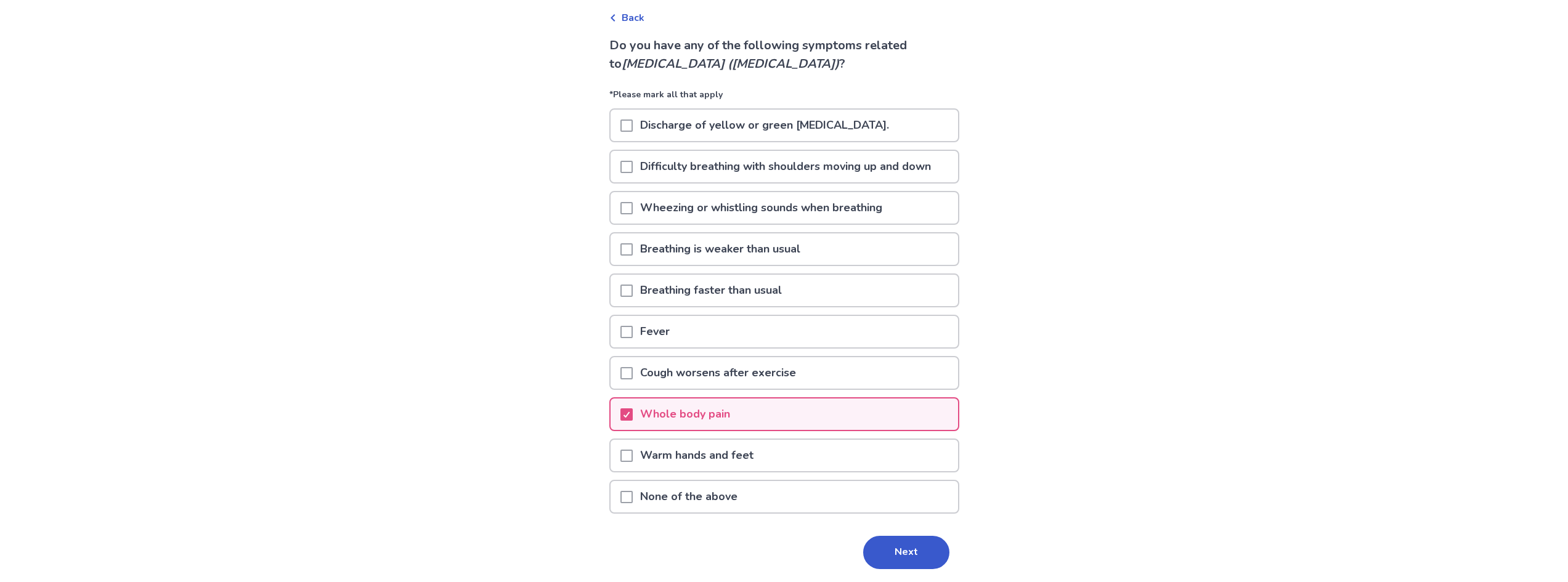
scroll to position [99, 0]
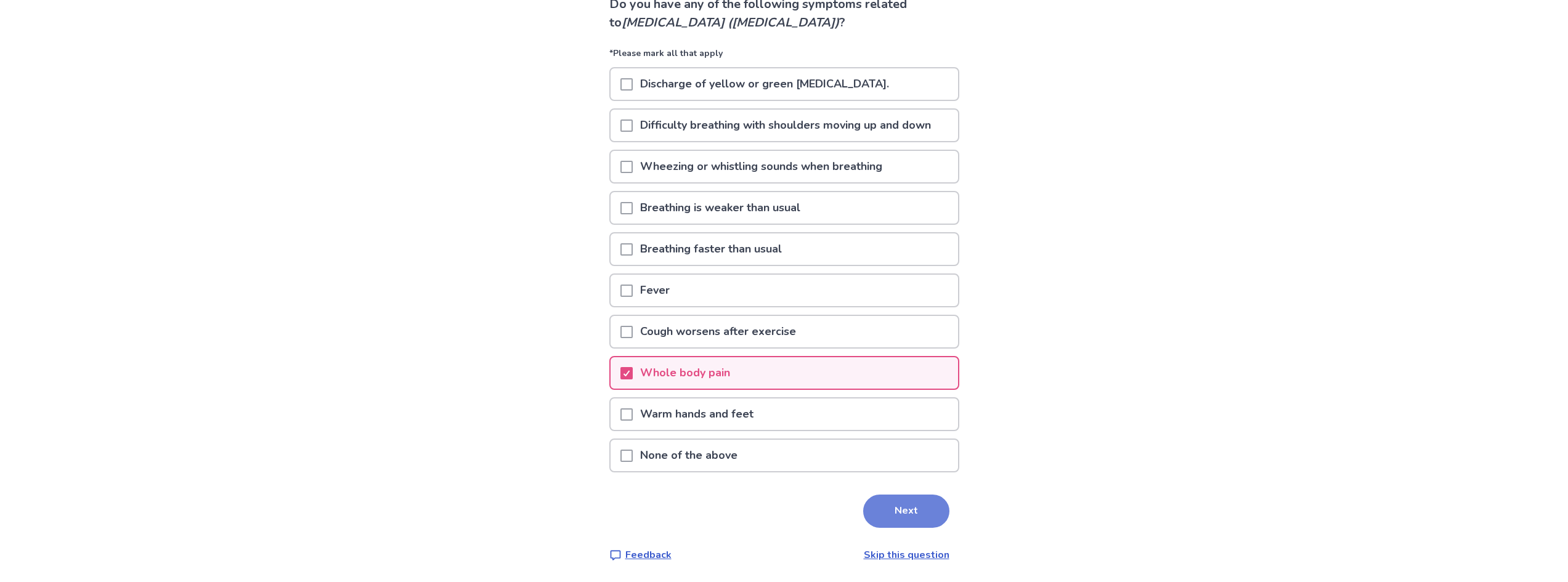
click at [883, 506] on button "Next" at bounding box center [906, 511] width 86 height 33
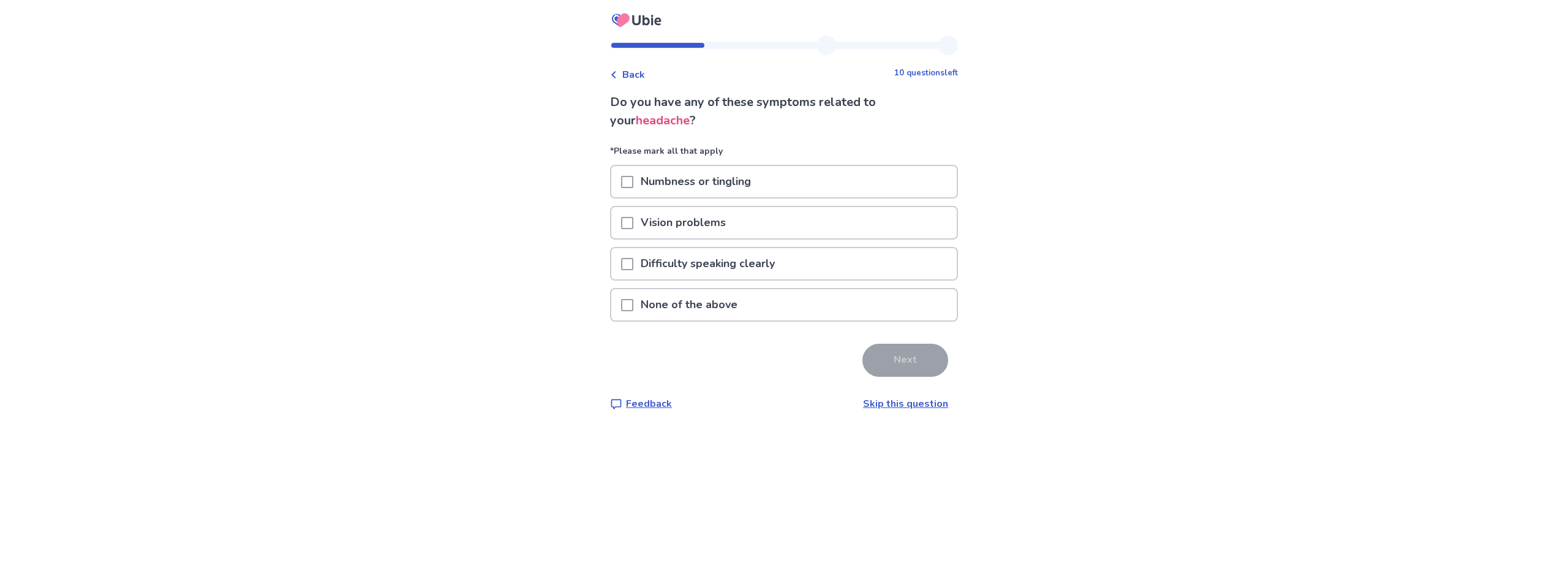
click at [630, 269] on span at bounding box center [627, 264] width 12 height 12
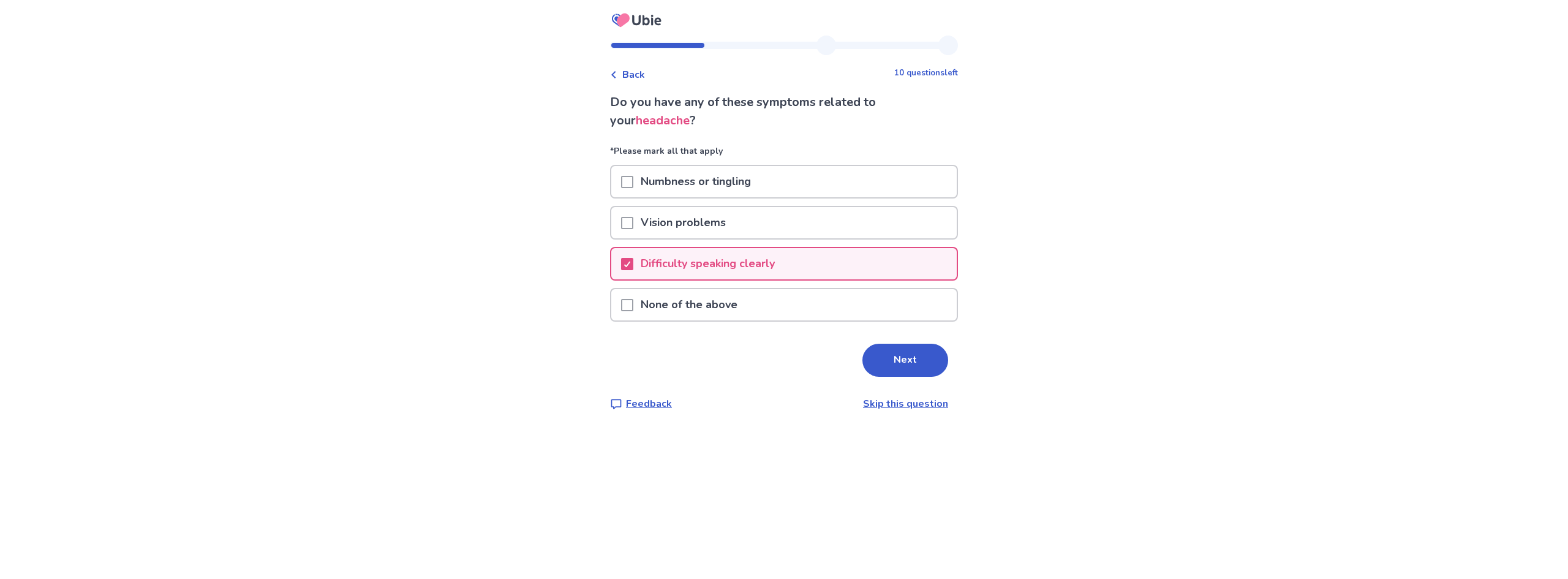
click at [862, 360] on button "Next" at bounding box center [905, 360] width 85 height 33
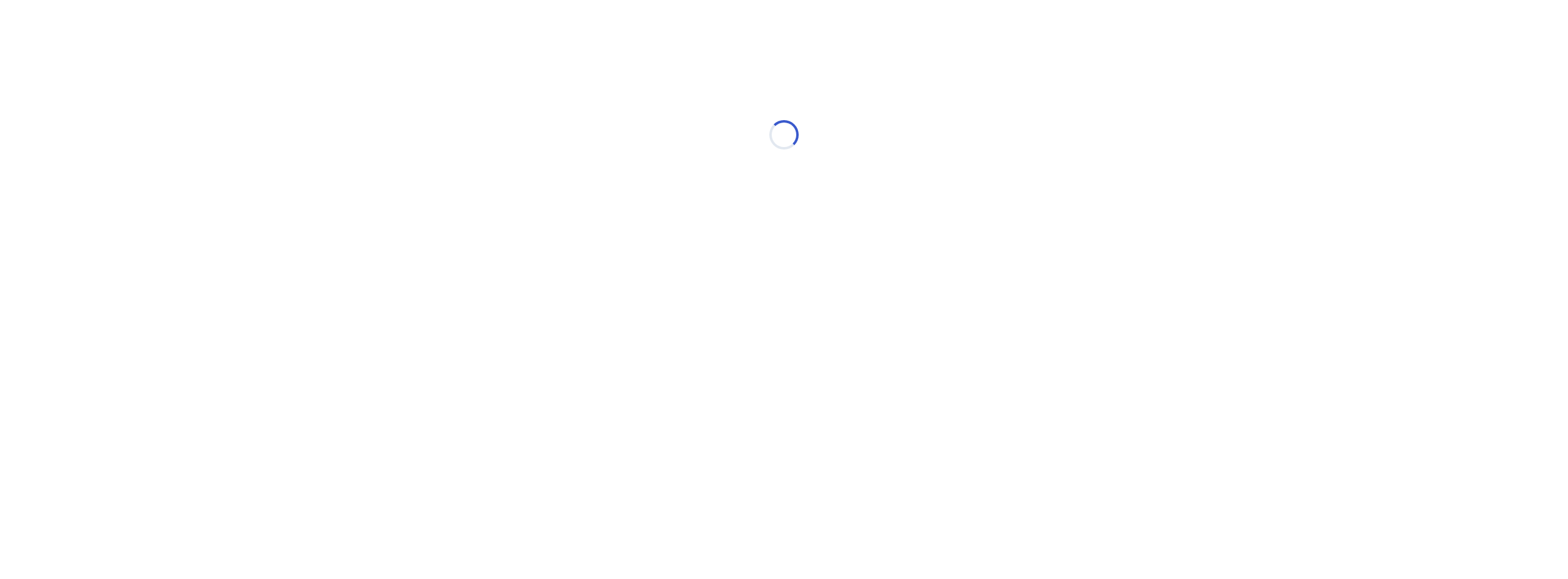
select select "*"
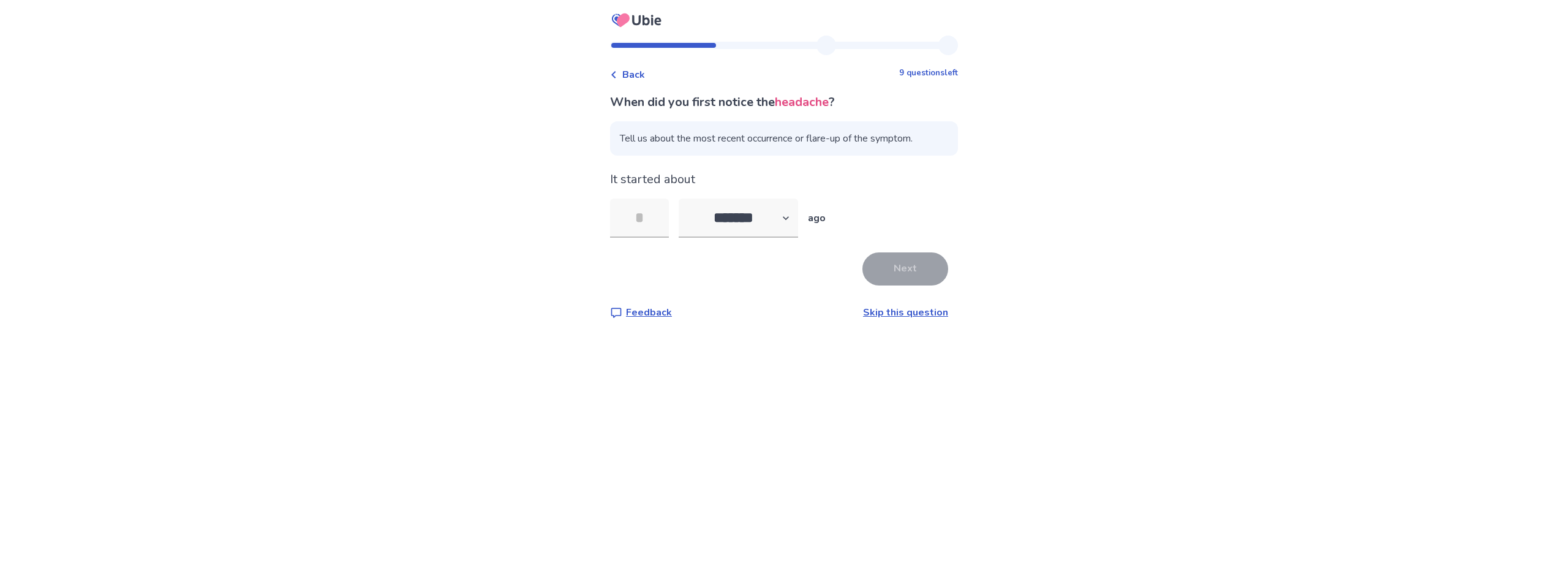
type input "*"
click at [876, 276] on button "Next" at bounding box center [905, 269] width 85 height 33
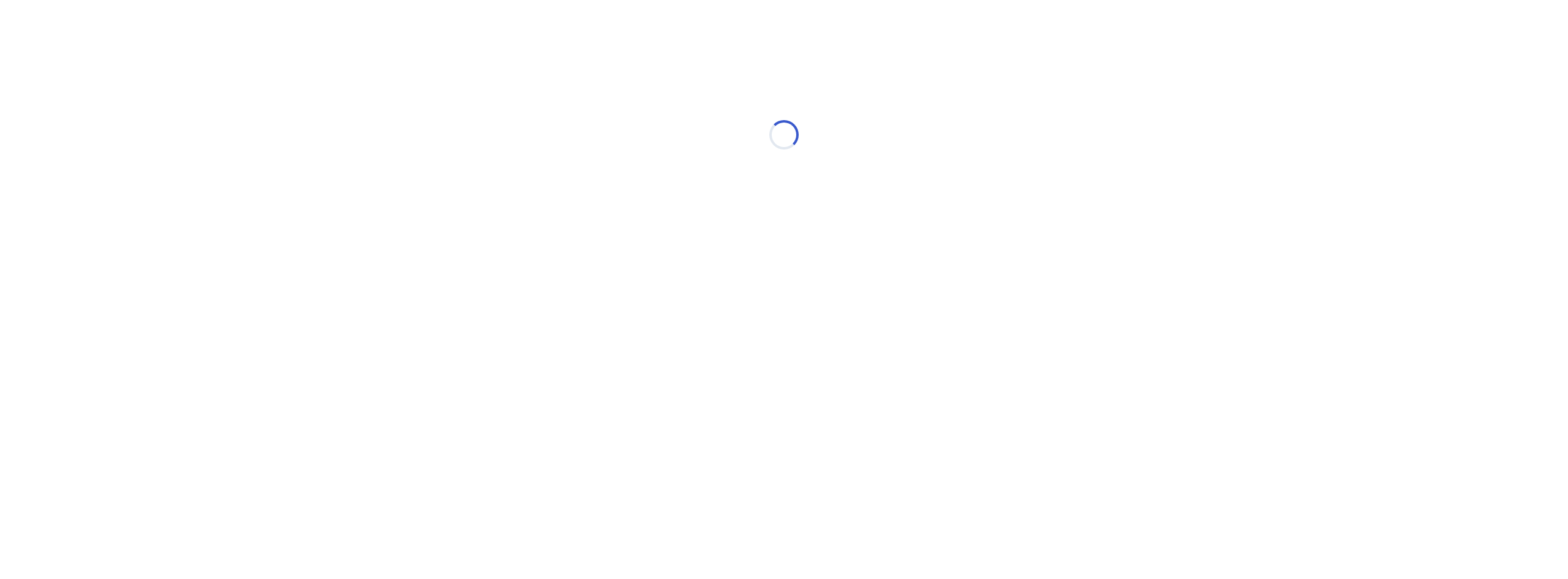
select select "*"
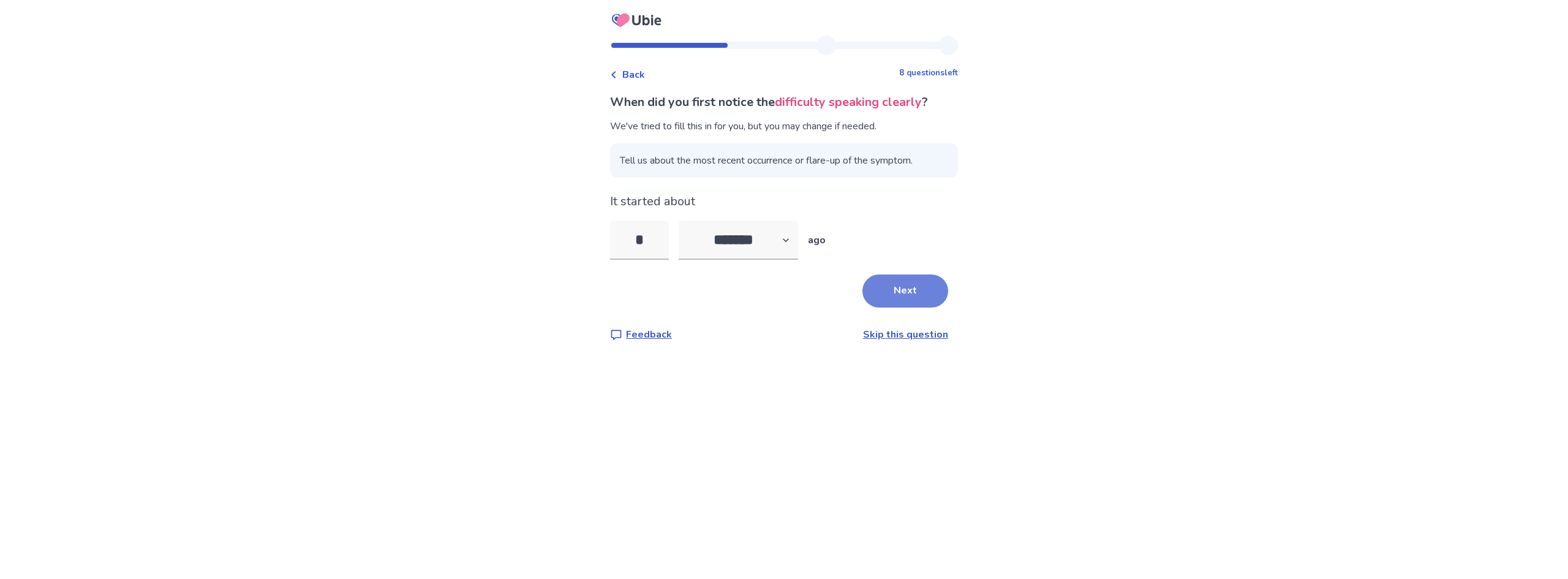
type input "*"
click at [870, 296] on button "Next" at bounding box center [905, 291] width 85 height 33
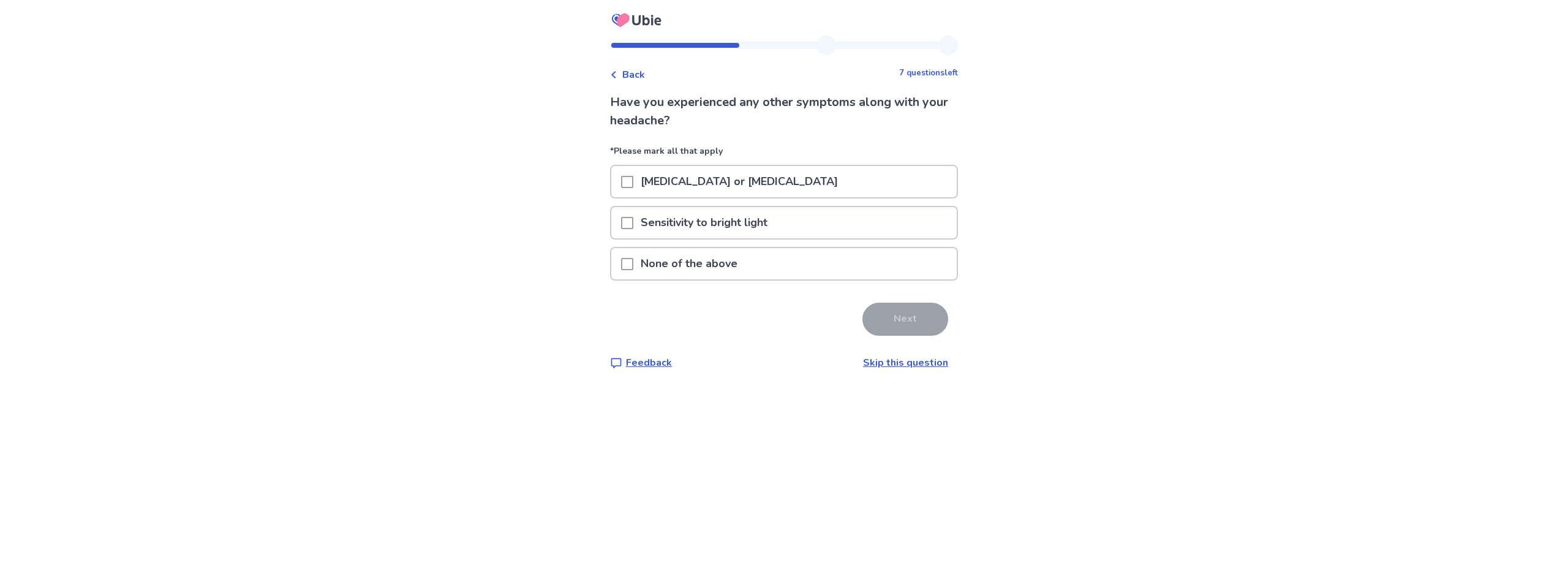
click at [631, 264] on span at bounding box center [627, 264] width 12 height 12
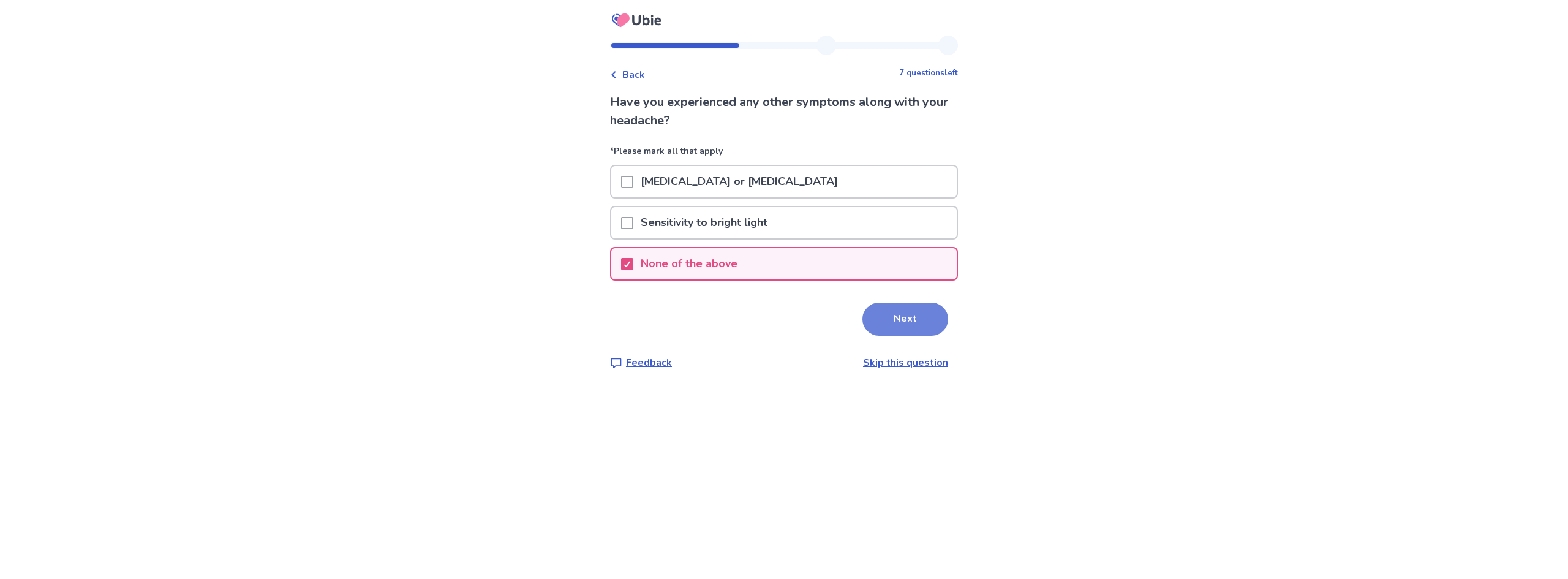
click at [877, 326] on button "Next" at bounding box center [905, 320] width 85 height 33
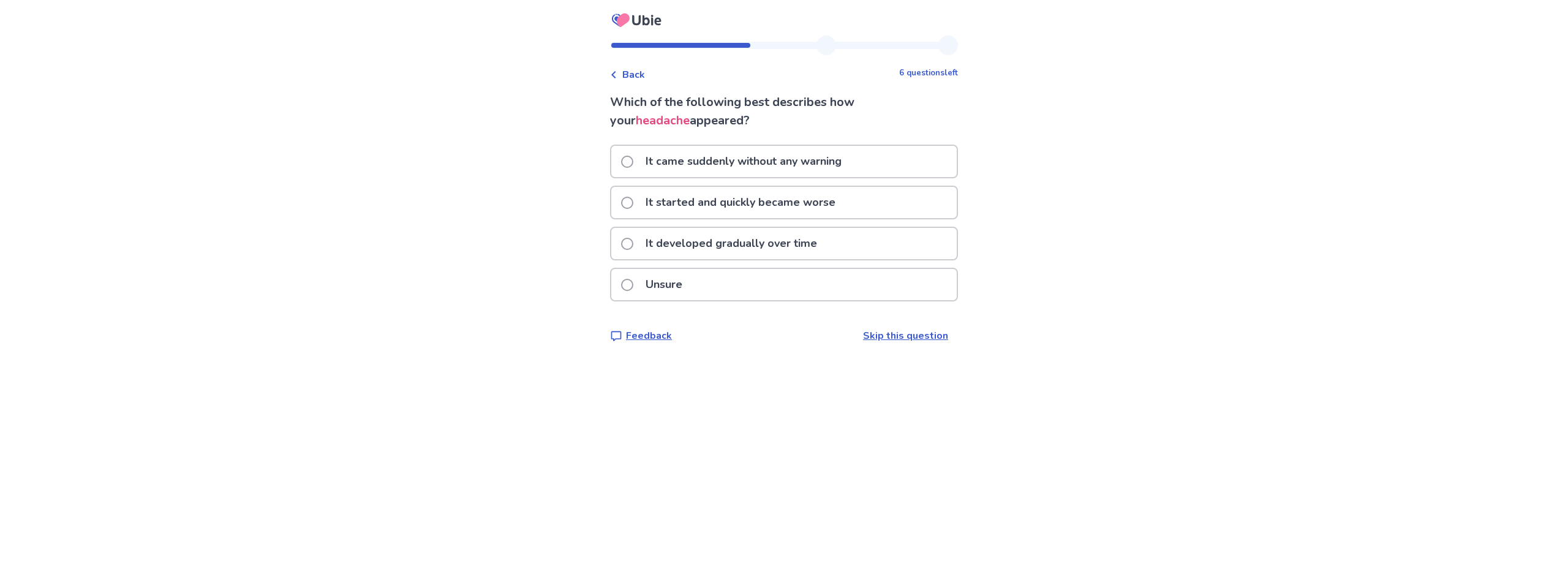
click at [634, 202] on span at bounding box center [627, 202] width 12 height 12
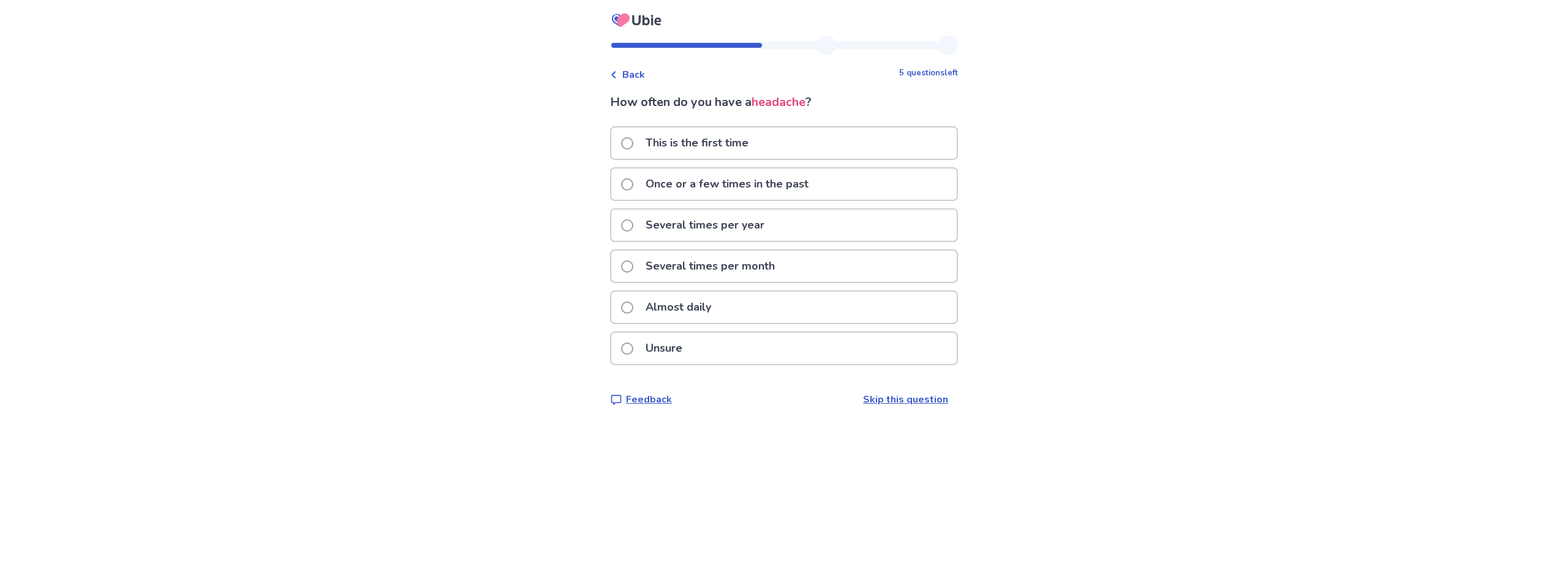
click at [646, 189] on p "Once or a few times in the past" at bounding box center [727, 184] width 178 height 32
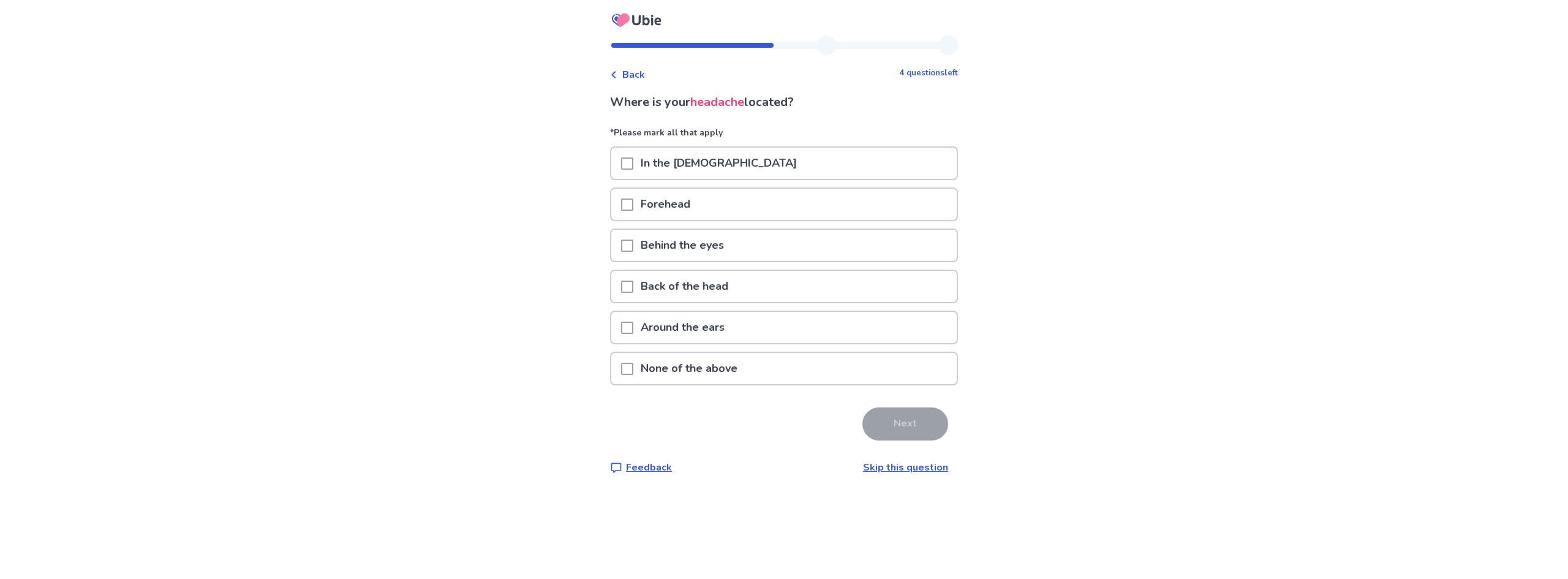
click at [634, 241] on span at bounding box center [627, 245] width 12 height 12
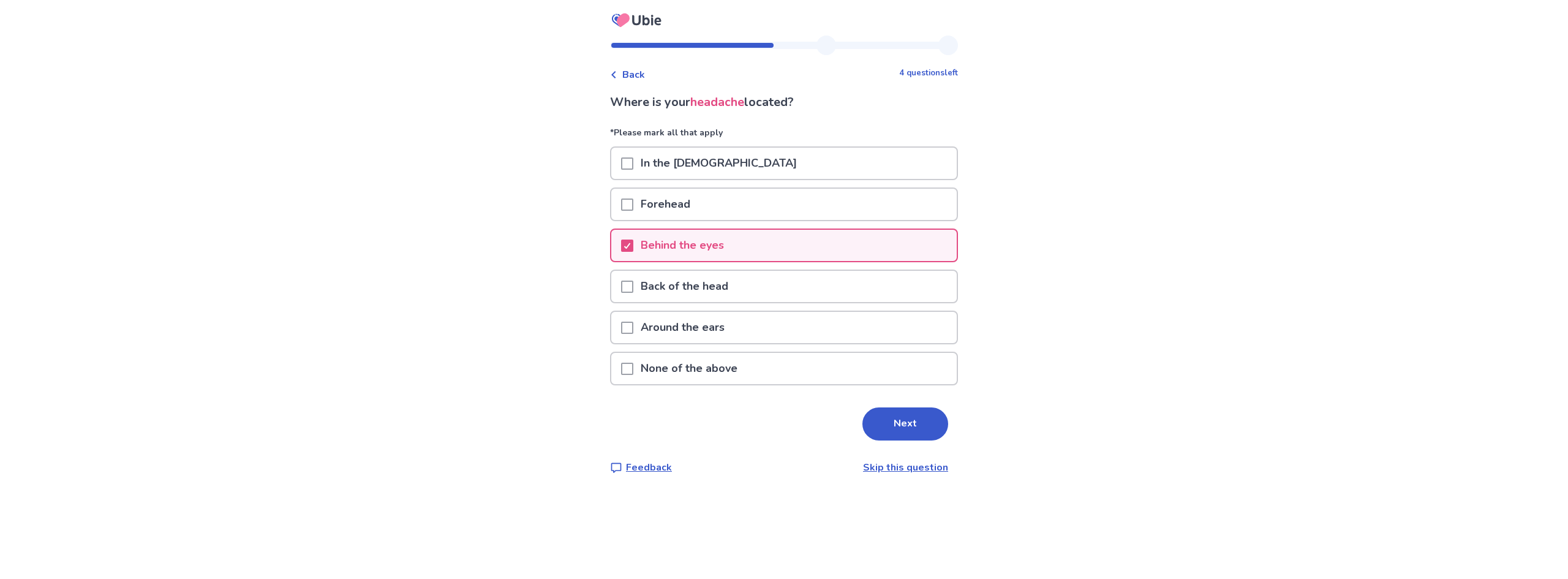
click at [632, 206] on span at bounding box center [627, 205] width 12 height 12
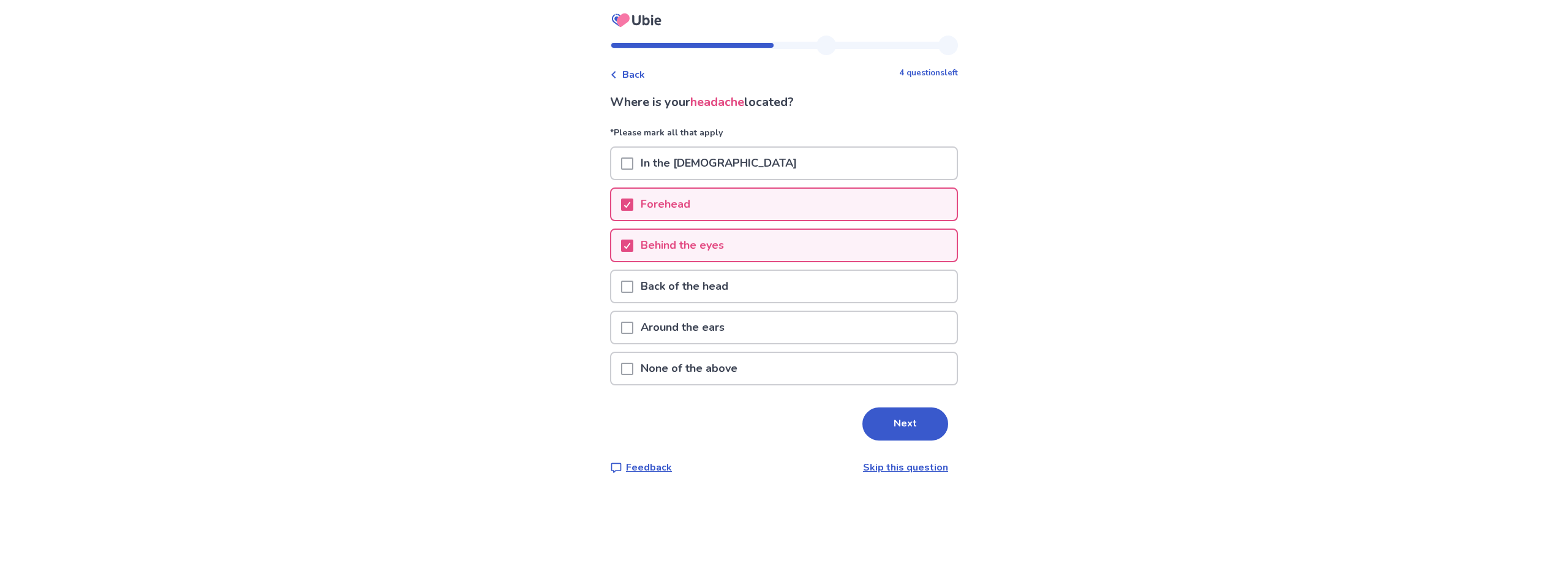
click at [634, 289] on span at bounding box center [627, 286] width 12 height 12
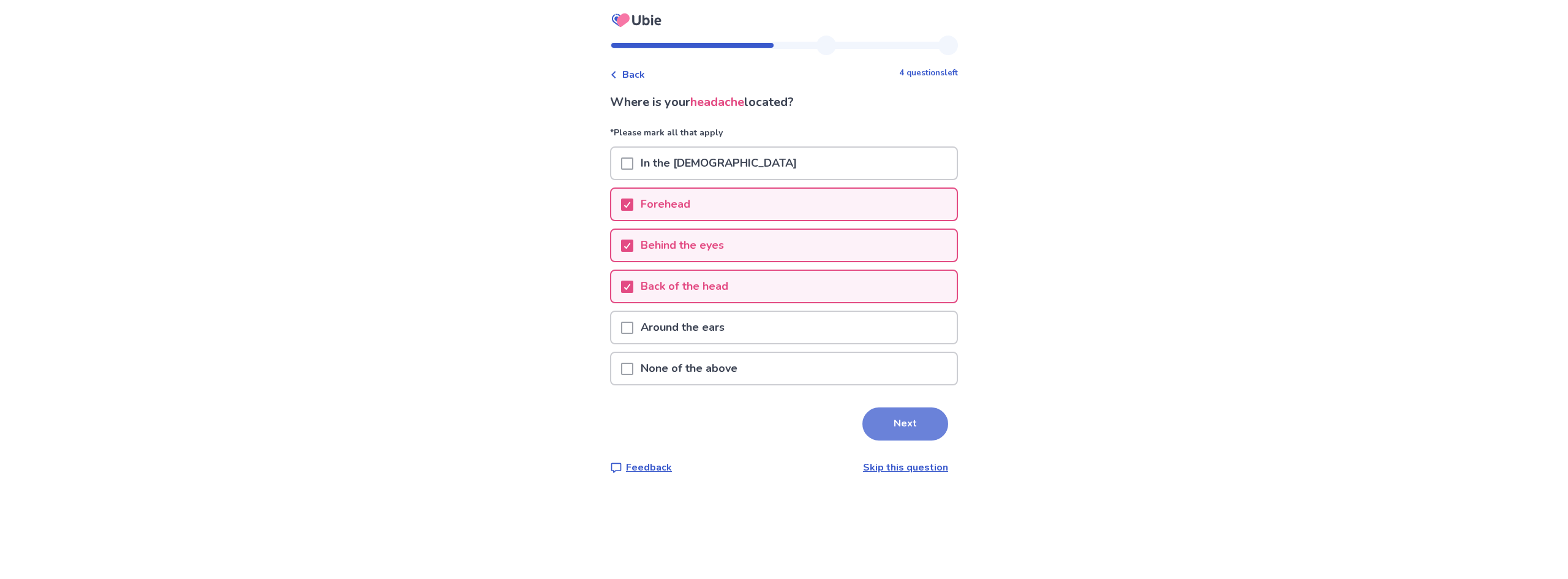
click at [865, 420] on button "Next" at bounding box center [905, 424] width 85 height 33
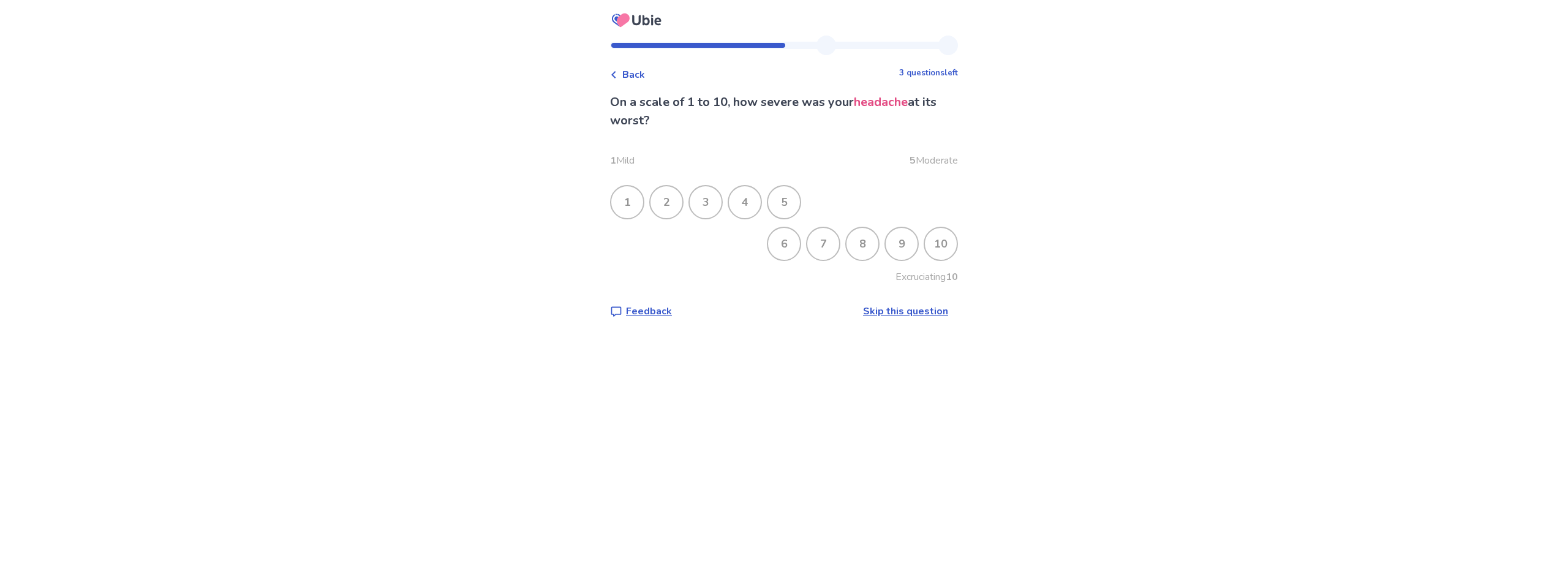
click at [781, 243] on div "6" at bounding box center [784, 244] width 31 height 32
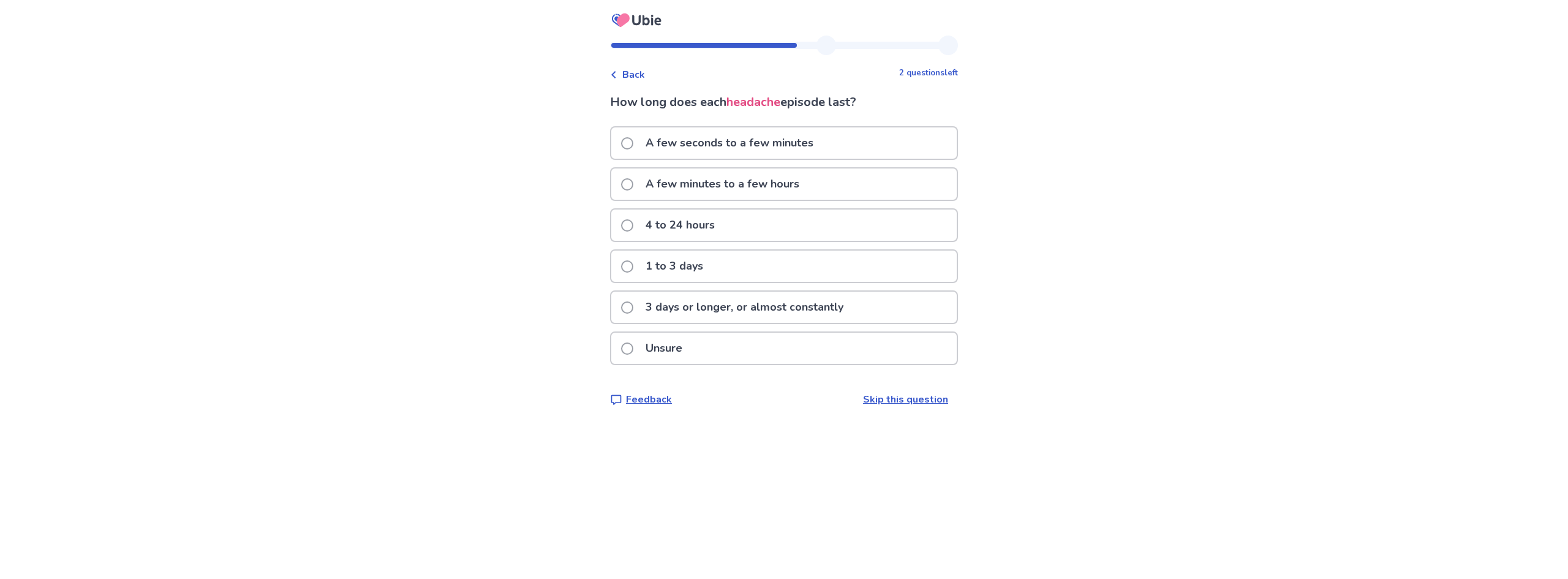
click at [673, 225] on p "4 to 24 hours" at bounding box center [680, 225] width 84 height 32
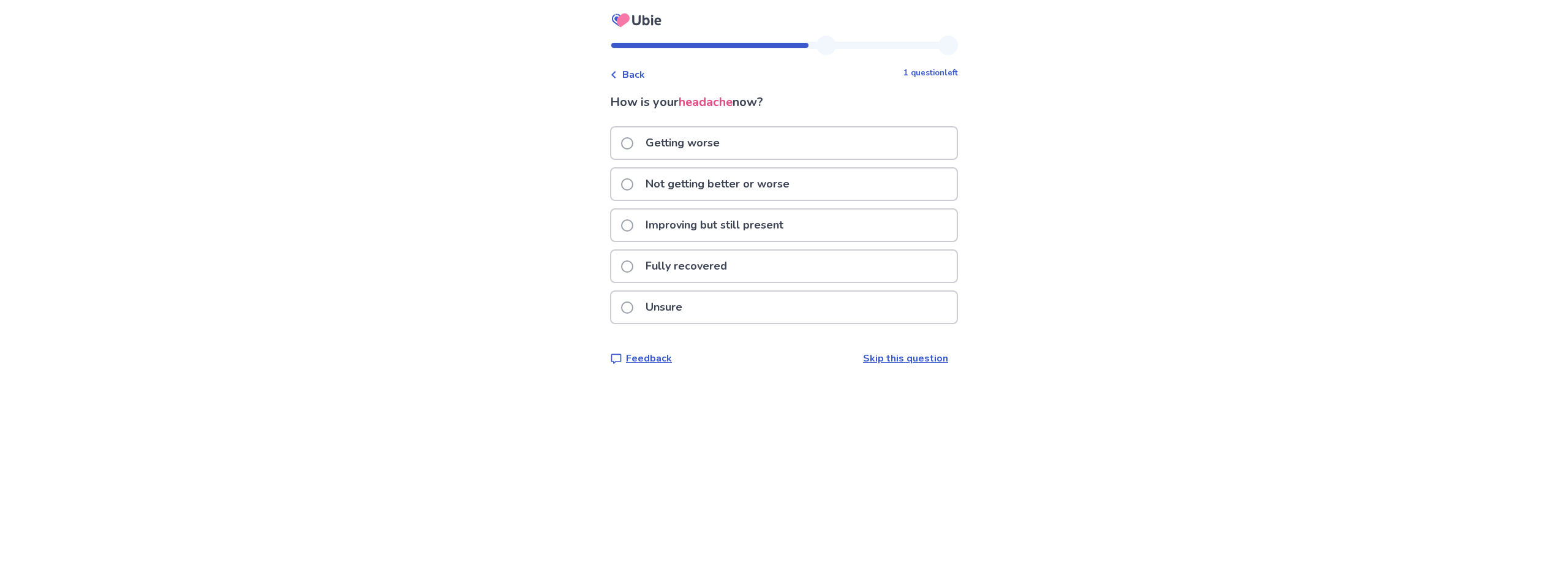
click at [688, 146] on p "Getting worse" at bounding box center [682, 143] width 88 height 32
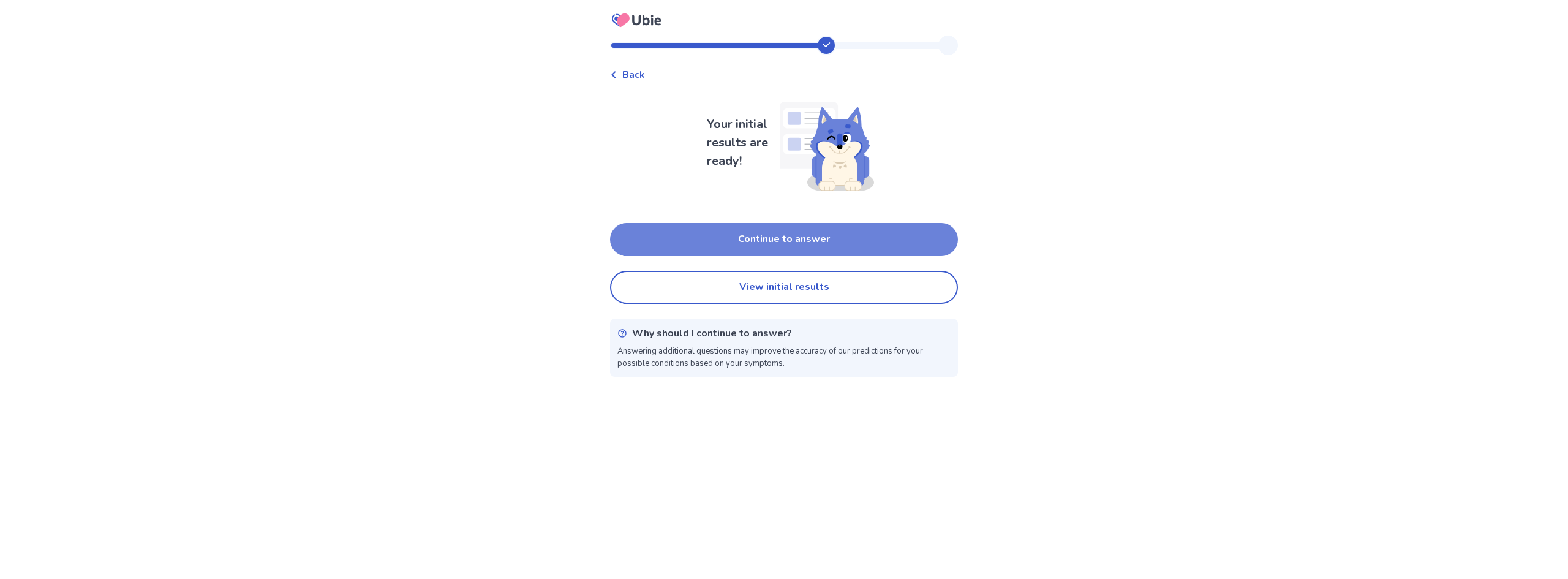
click at [787, 242] on button "Continue to answer" at bounding box center [784, 239] width 348 height 33
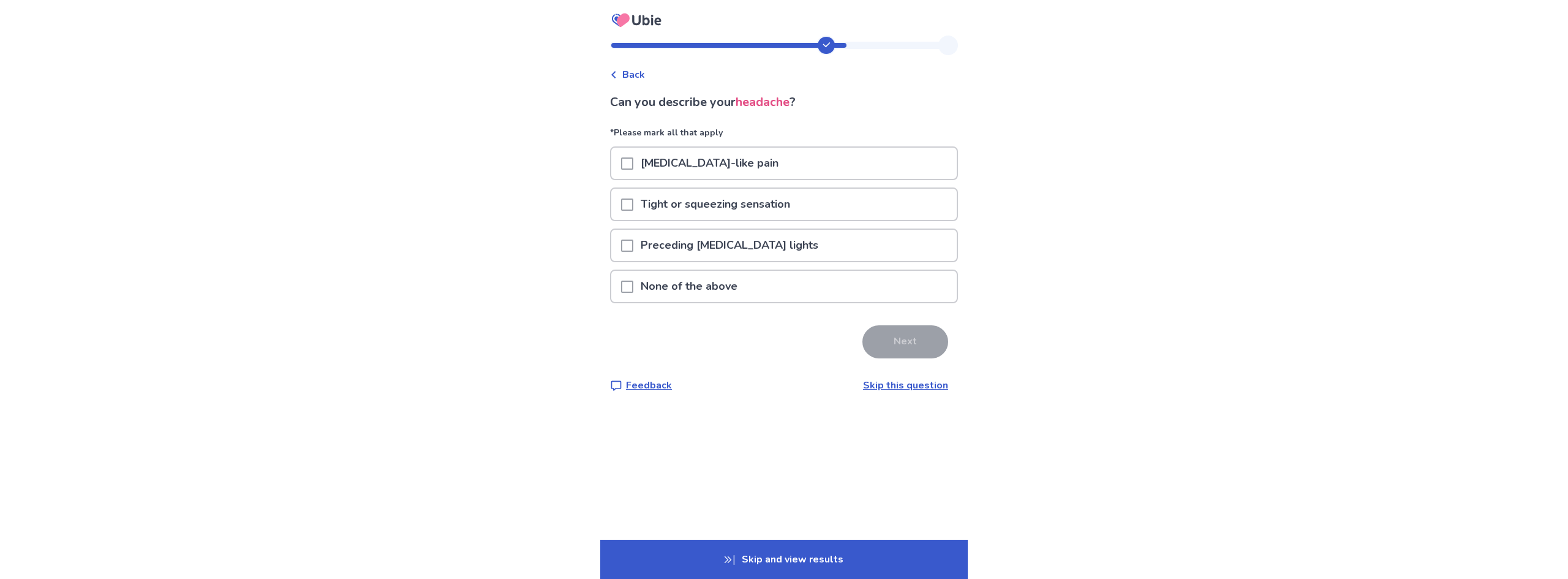
click at [634, 206] on span at bounding box center [627, 205] width 12 height 12
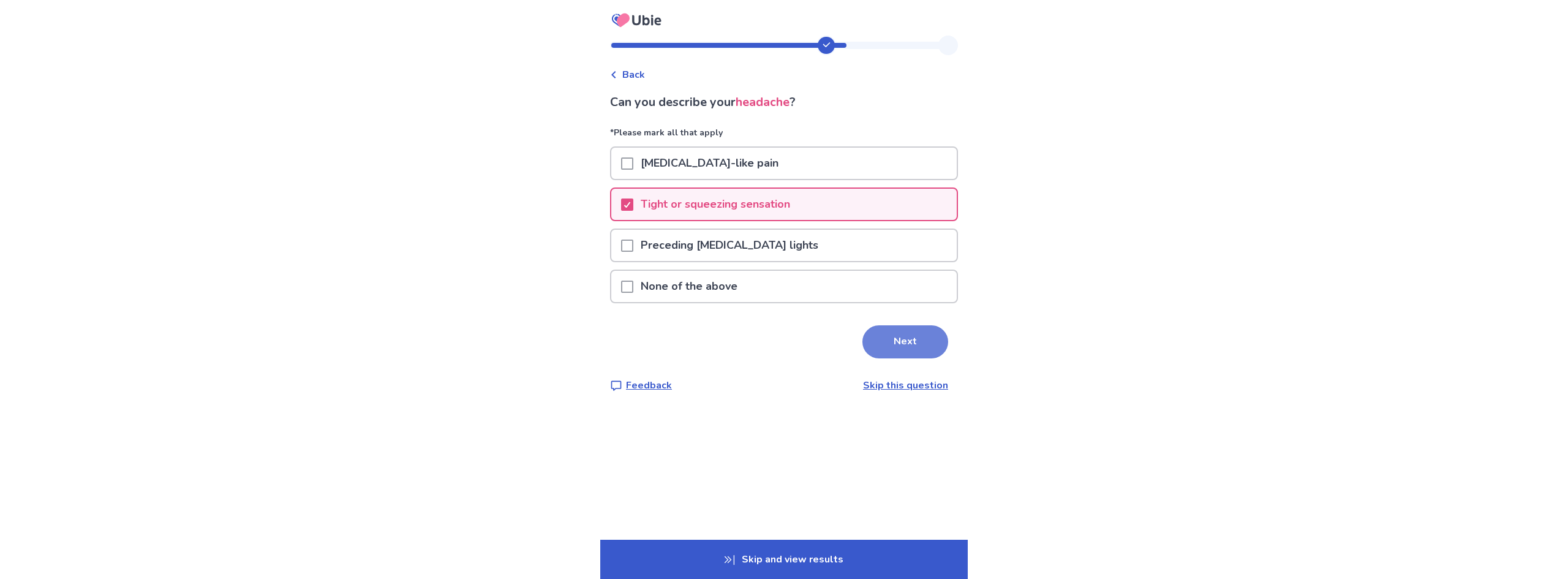
click at [865, 343] on button "Next" at bounding box center [905, 342] width 85 height 33
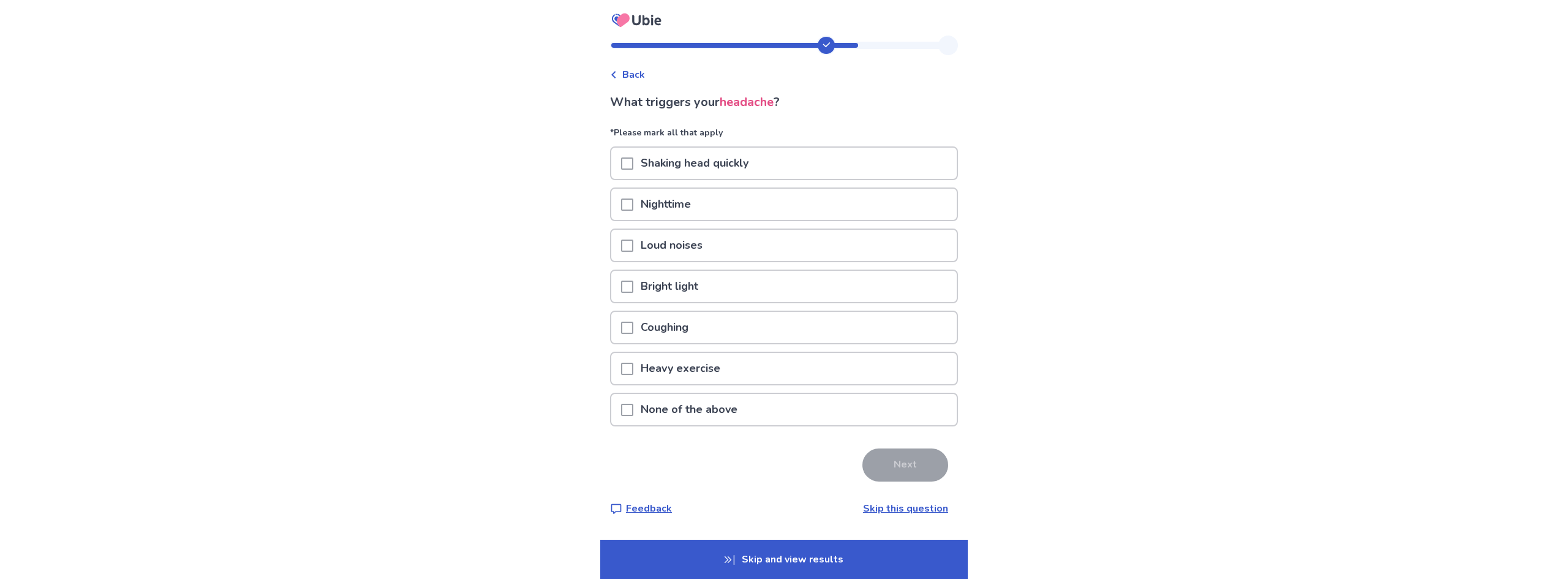
click at [711, 410] on p "None of the above" at bounding box center [689, 410] width 112 height 32
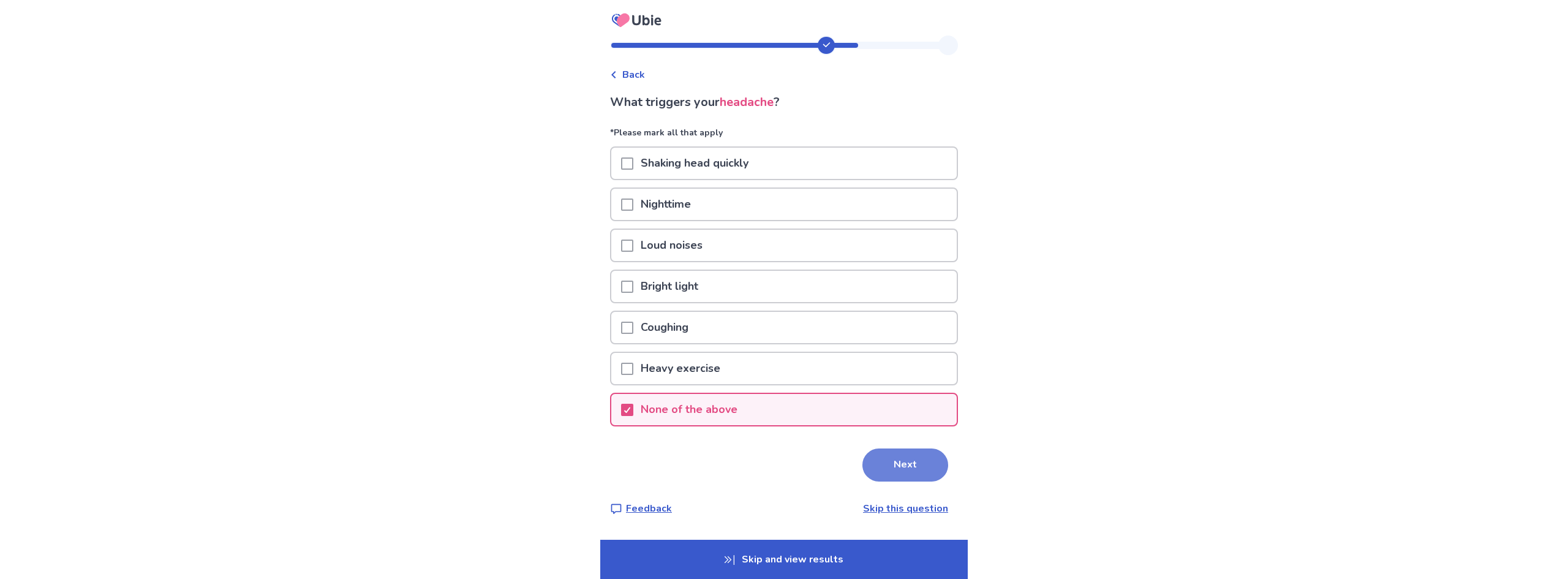
click at [898, 464] on button "Next" at bounding box center [905, 465] width 85 height 33
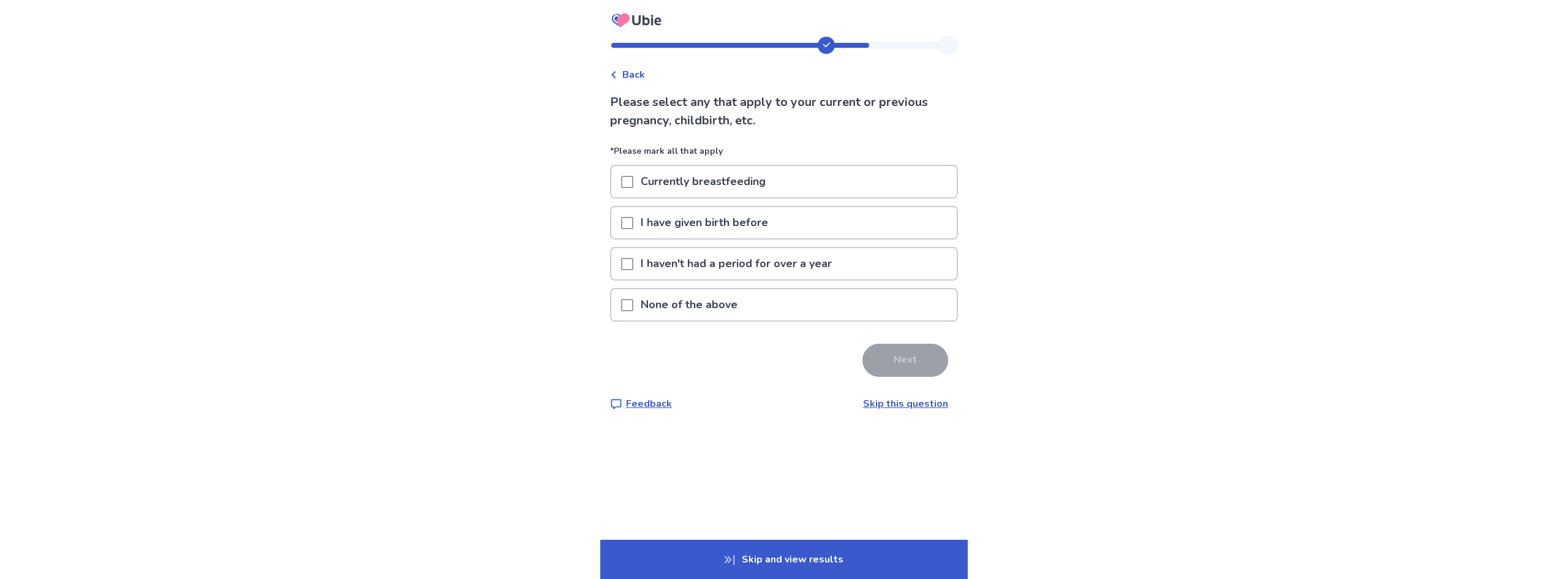
click at [671, 304] on p "None of the above" at bounding box center [689, 305] width 112 height 32
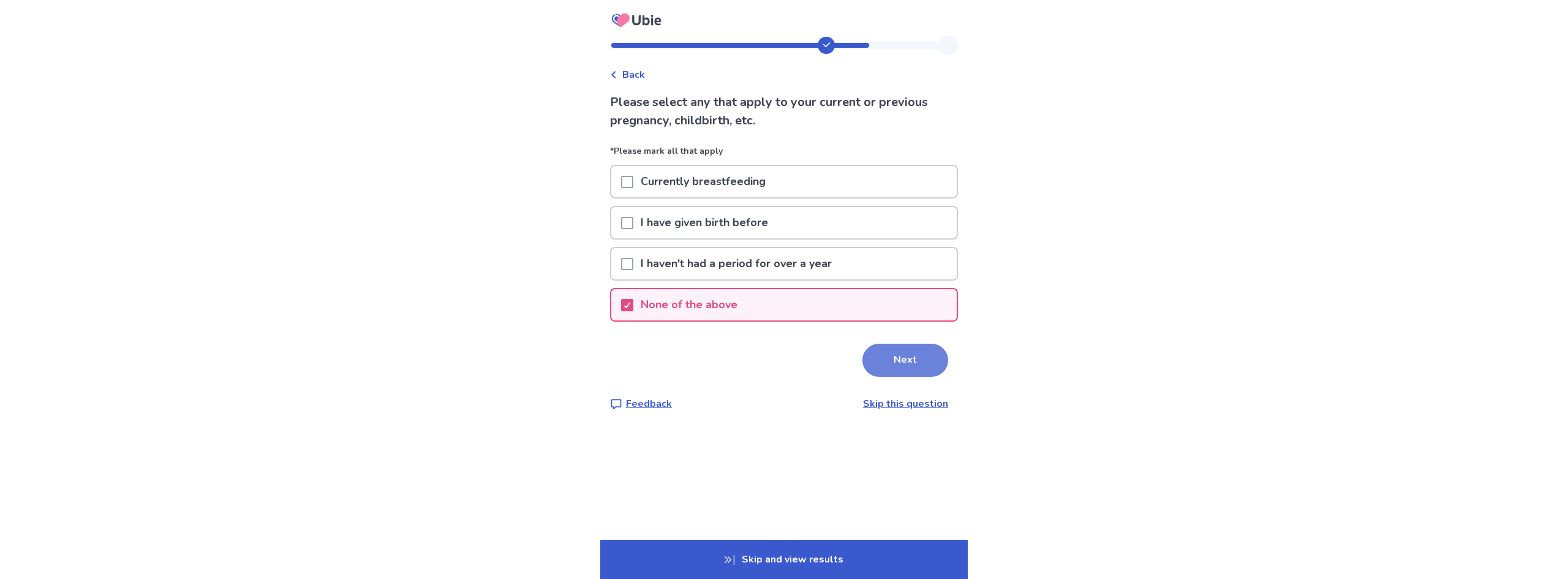
click at [908, 365] on button "Next" at bounding box center [905, 360] width 85 height 33
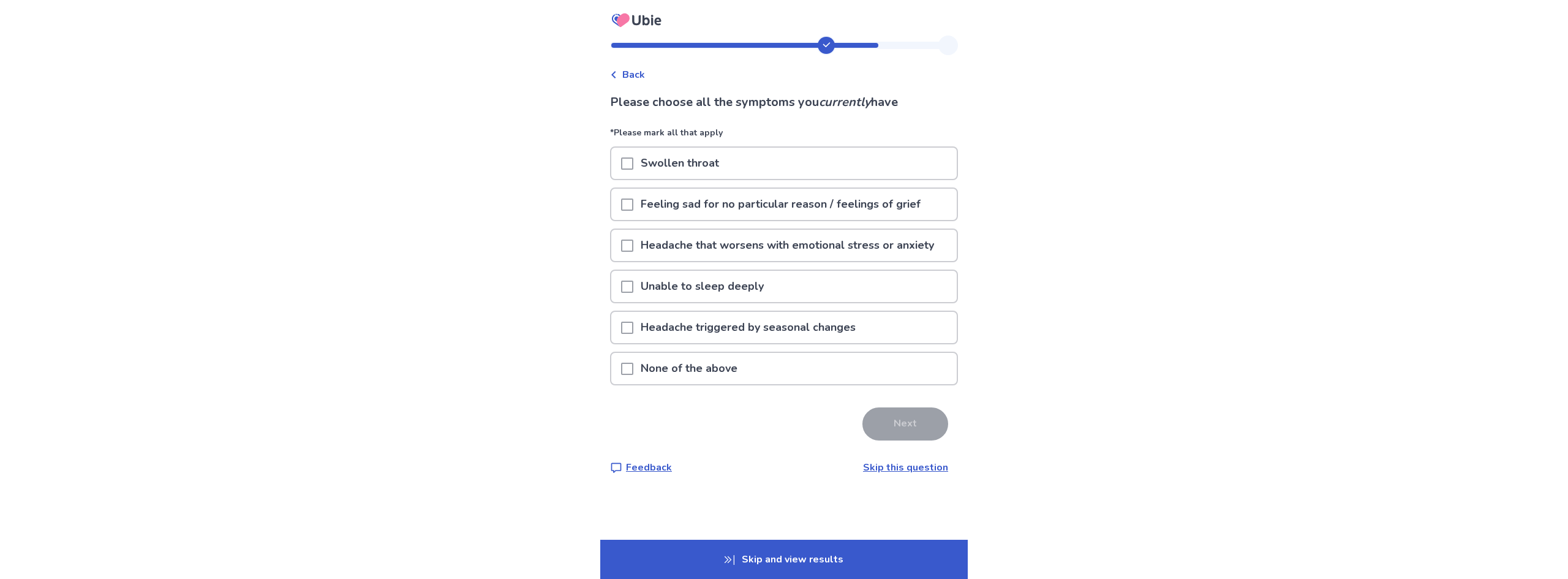
click at [718, 373] on p "None of the above" at bounding box center [689, 369] width 112 height 32
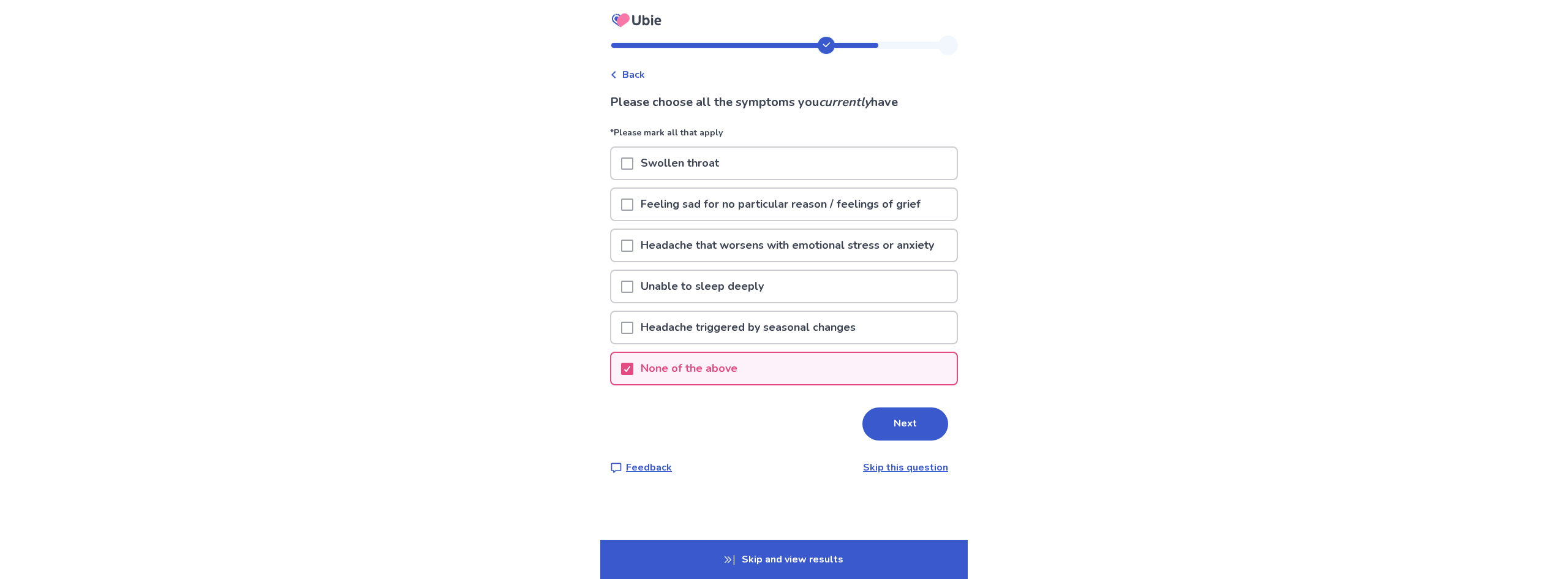
click at [912, 440] on div "Please choose all the symptoms you currently have *Please mark all that apply S…" at bounding box center [784, 284] width 348 height 382
click at [908, 422] on button "Next" at bounding box center [905, 424] width 85 height 33
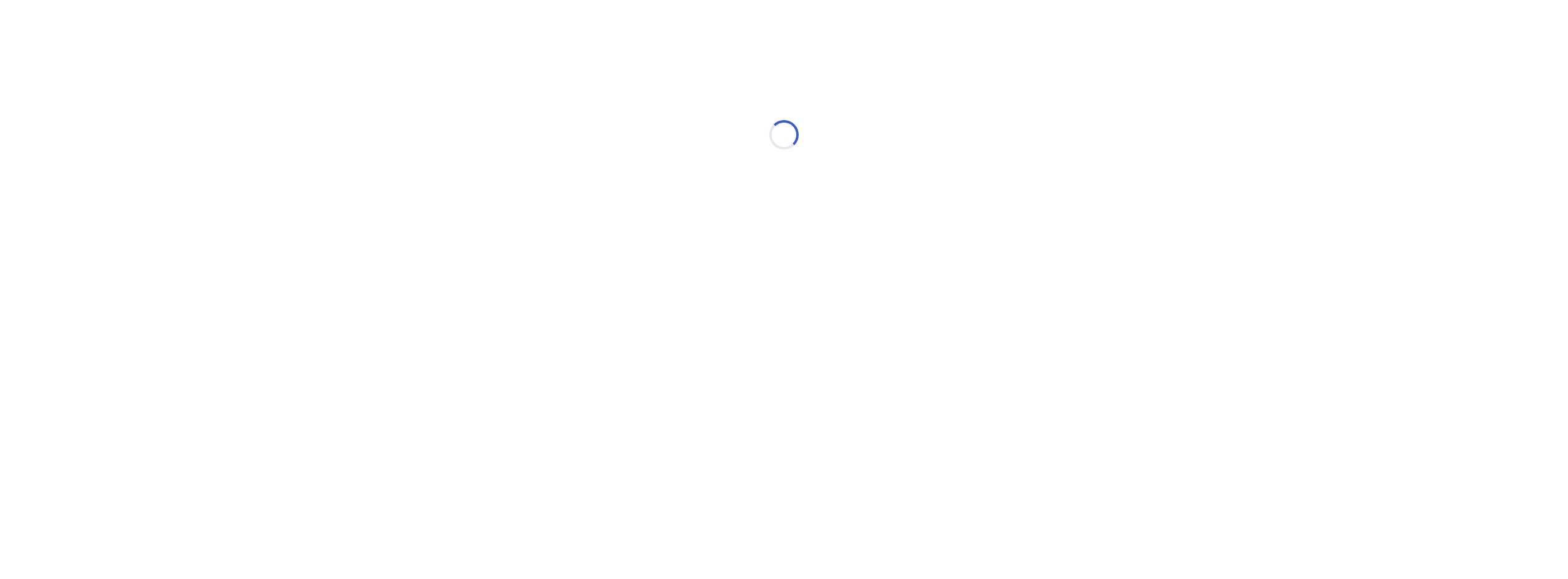
select select "*"
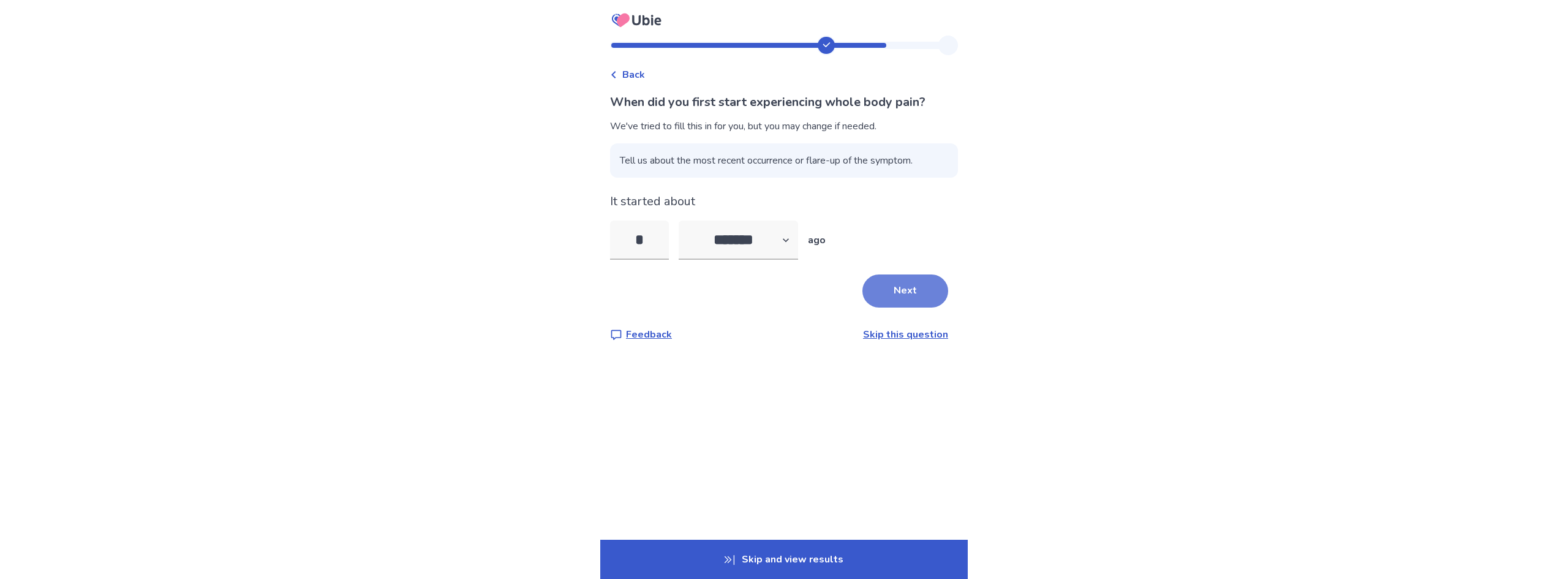
click at [890, 286] on button "Next" at bounding box center [905, 291] width 85 height 33
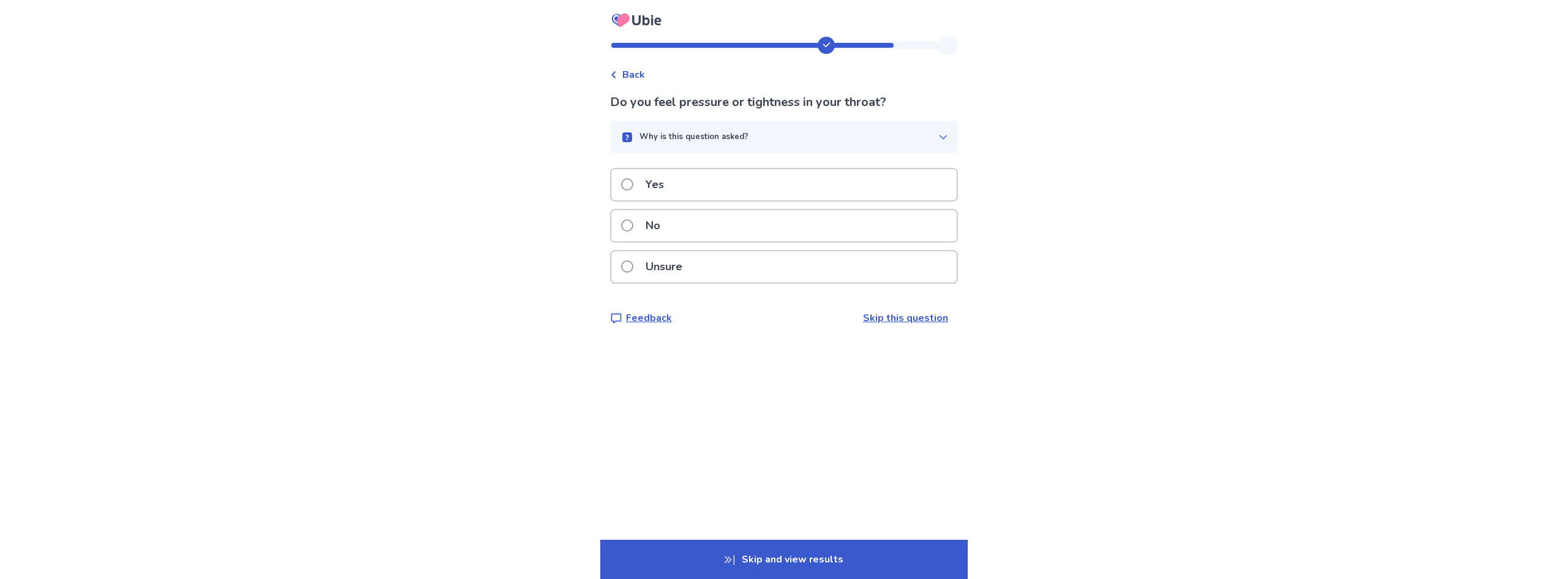
click at [741, 193] on div "Yes" at bounding box center [784, 184] width 346 height 32
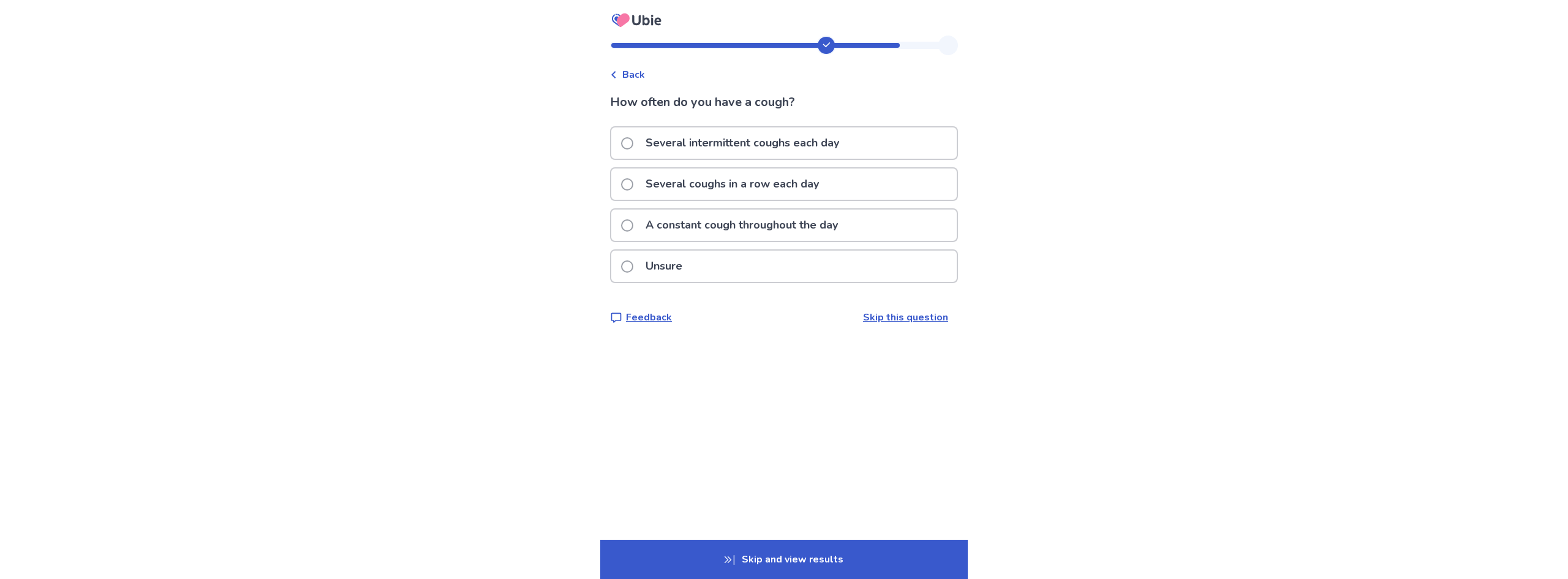
click at [772, 142] on p "Several intermittent coughs each day" at bounding box center [742, 143] width 208 height 32
click at [709, 182] on div "Yes" at bounding box center [784, 184] width 346 height 32
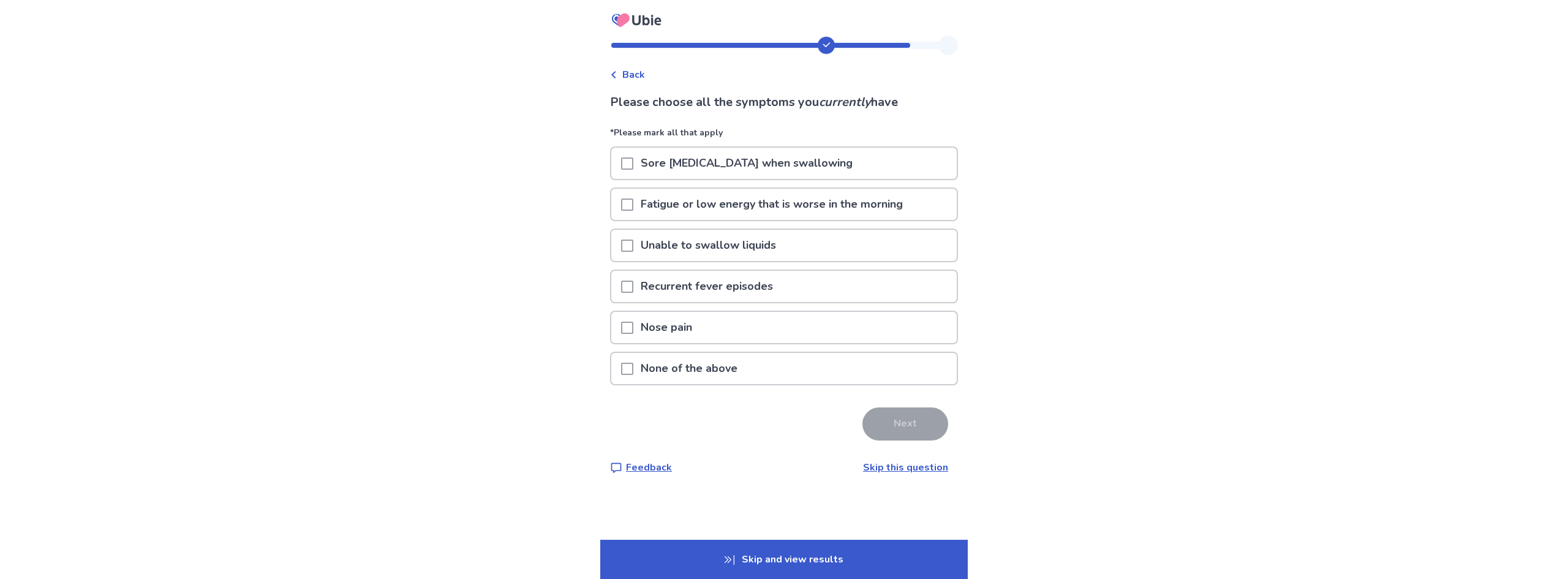
click at [736, 207] on p "Fatigue or low energy that is worse in the morning" at bounding box center [772, 205] width 277 height 32
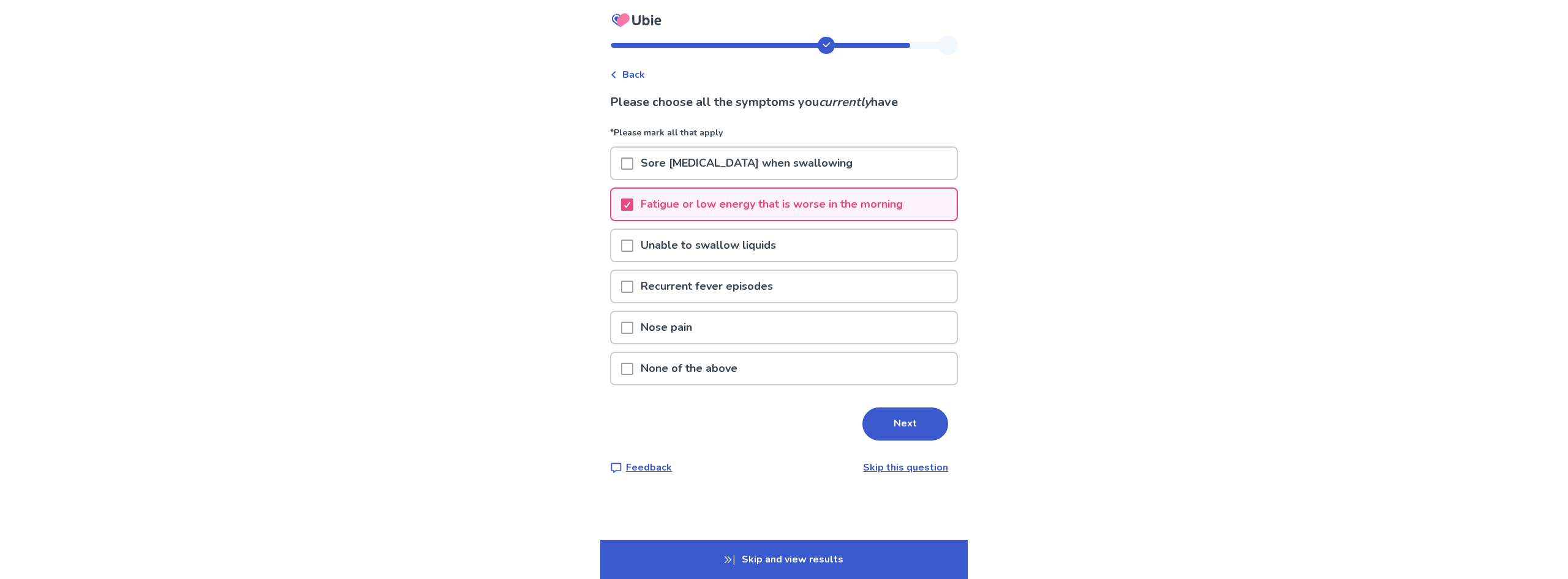
click at [727, 169] on p "Sore throat with pain when swallowing" at bounding box center [747, 164] width 226 height 32
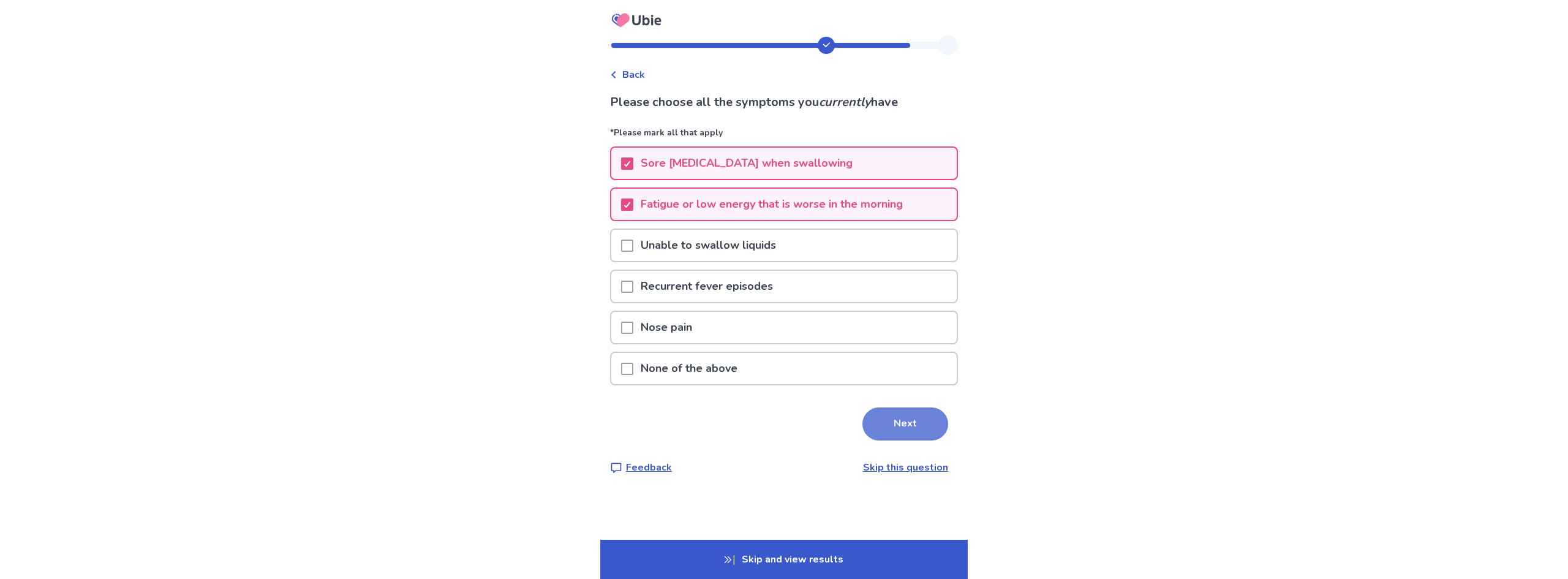
click at [884, 427] on button "Next" at bounding box center [905, 424] width 85 height 33
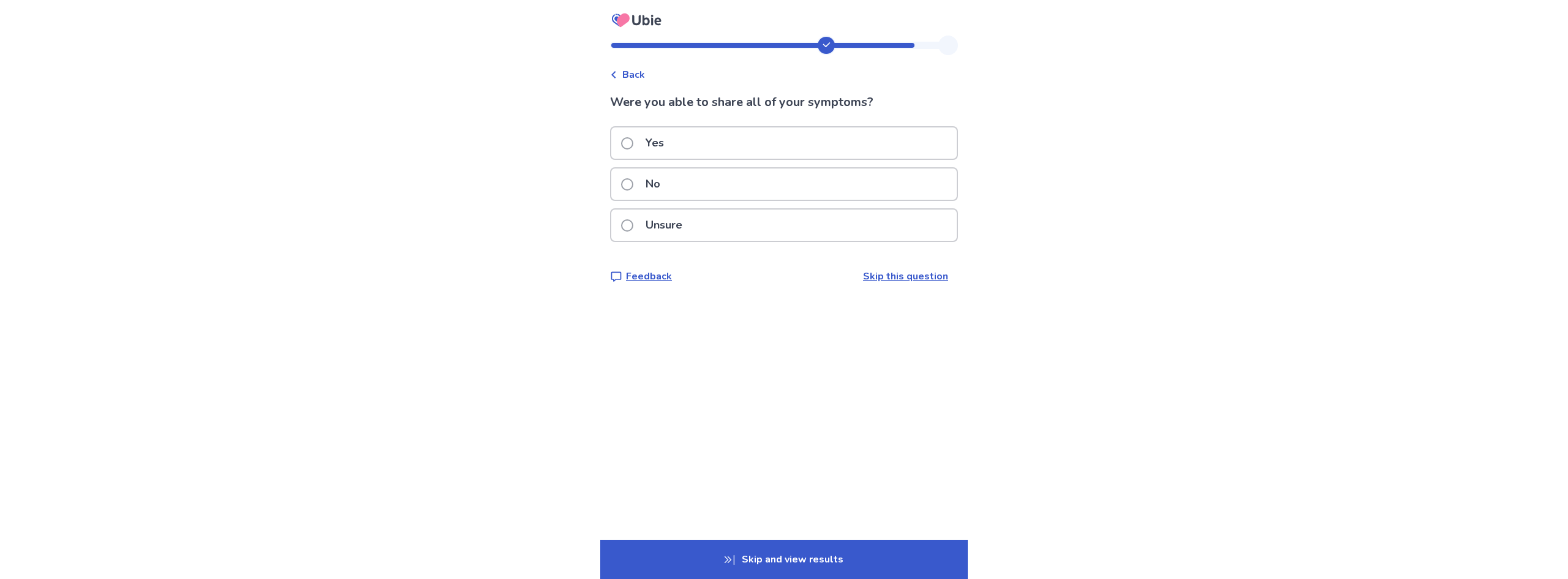
click at [795, 142] on div "Yes" at bounding box center [784, 143] width 346 height 32
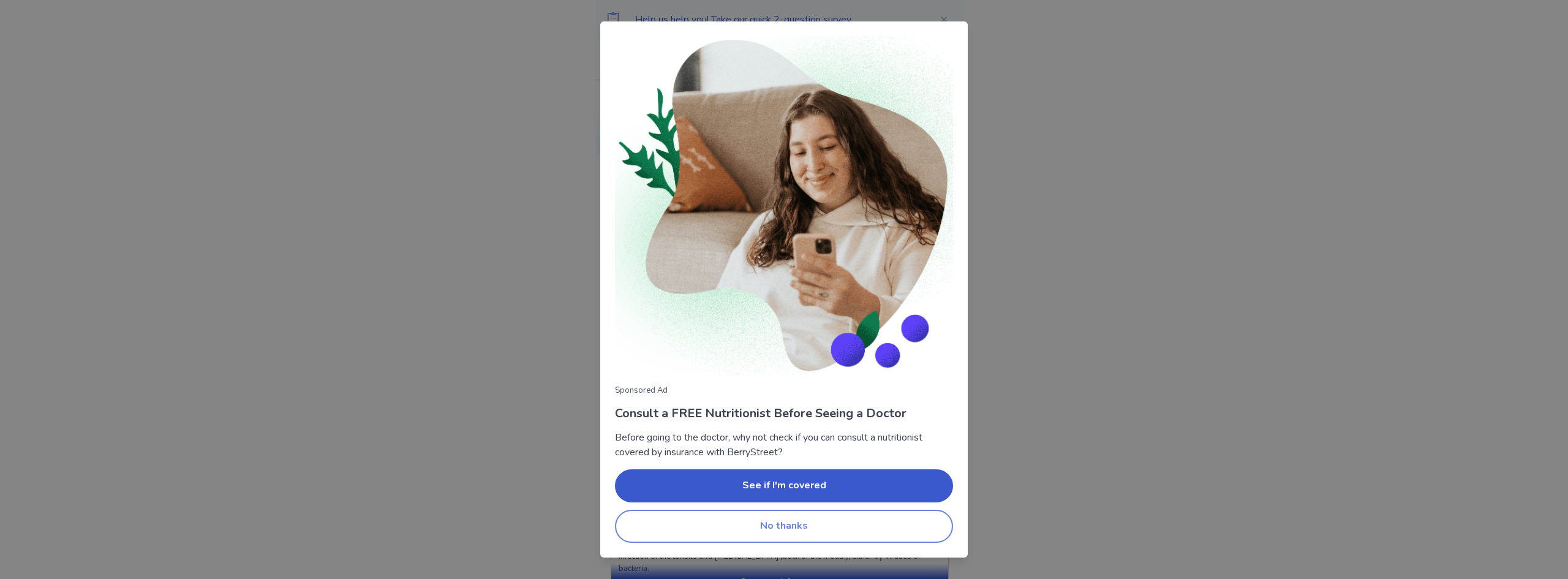
click at [814, 526] on button "No thanks" at bounding box center [784, 526] width 338 height 33
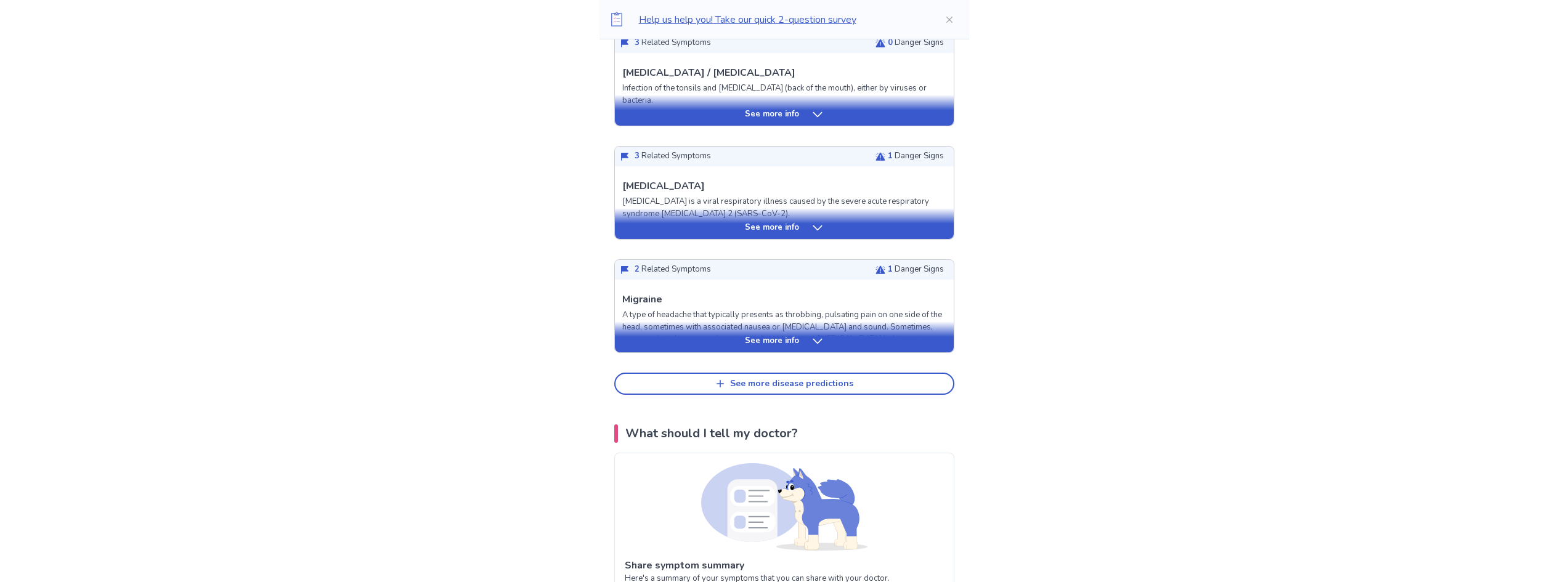
scroll to position [493, 0]
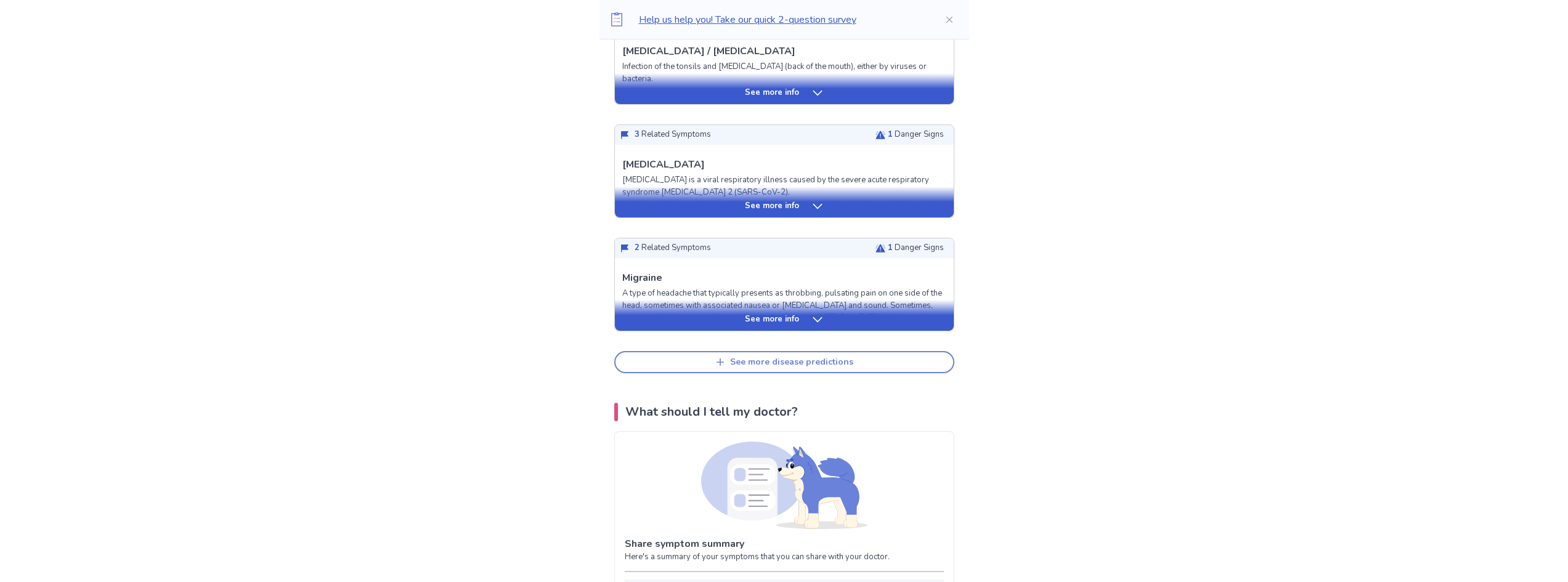
click at [769, 360] on div "See more disease predictions" at bounding box center [791, 363] width 123 height 11
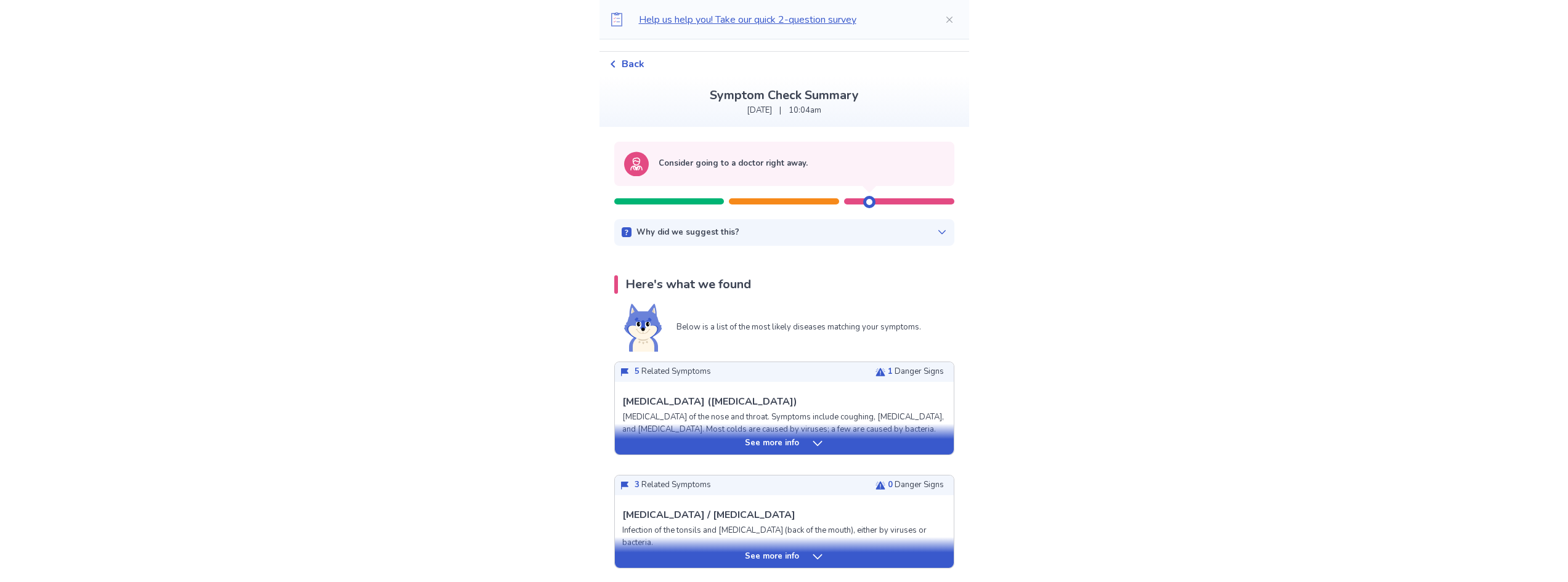
scroll to position [0, 0]
